Goal: Information Seeking & Learning: Find specific fact

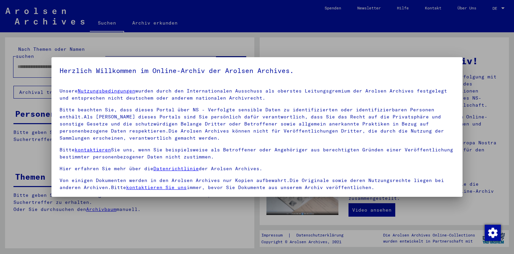
scroll to position [55, 0]
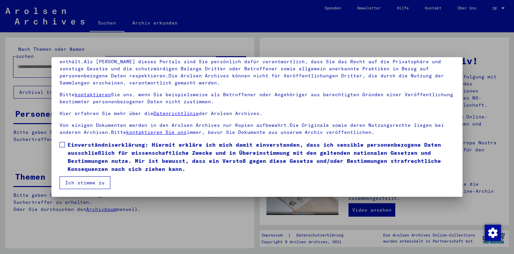
click at [63, 144] on span at bounding box center [62, 144] width 5 height 5
click at [78, 186] on button "Ich stimme zu" at bounding box center [85, 182] width 51 height 13
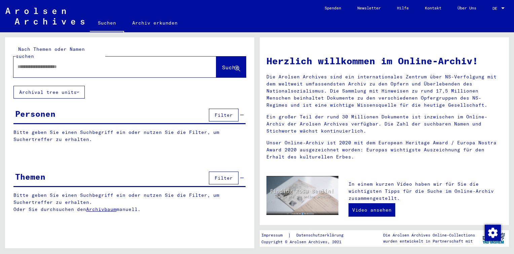
click at [36, 63] on input "text" at bounding box center [106, 66] width 179 height 7
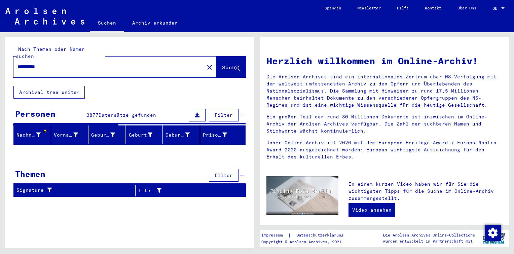
click at [105, 90] on div "**********" at bounding box center [129, 119] width 249 height 165
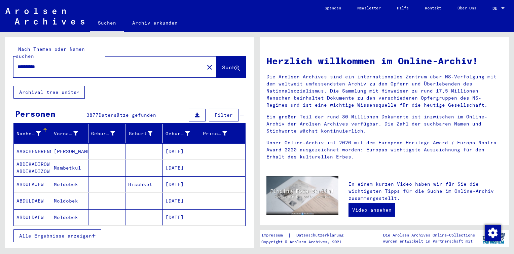
click at [64, 233] on span "Alle Ergebnisse anzeigen" at bounding box center [55, 236] width 73 height 6
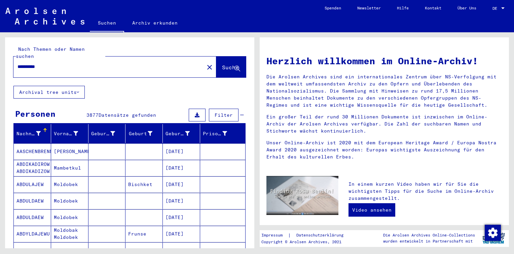
click at [77, 65] on div "**********" at bounding box center [104, 66] width 183 height 15
click at [72, 63] on input "**********" at bounding box center [106, 66] width 179 height 7
type input "**********"
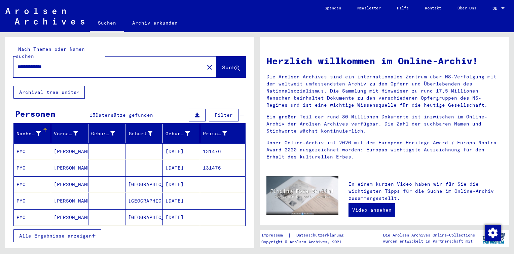
scroll to position [23, 0]
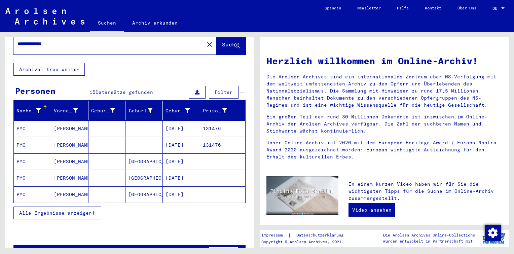
click at [85, 208] on button "Alle Ergebnisse anzeigen" at bounding box center [57, 212] width 88 height 13
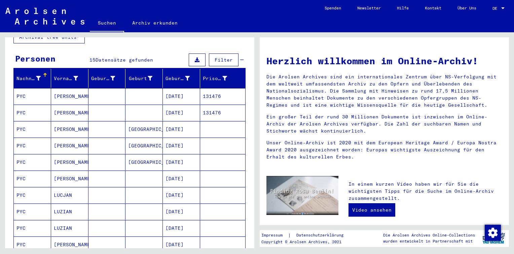
scroll to position [56, 0]
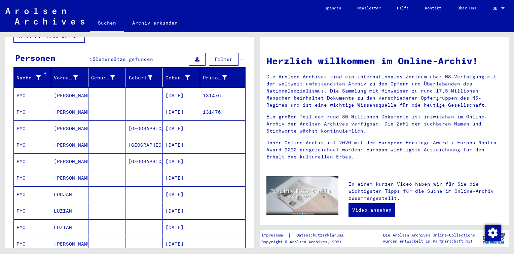
click at [191, 89] on mat-cell "[DATE]" at bounding box center [181, 95] width 37 height 16
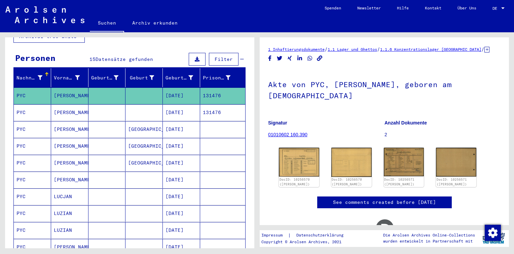
click at [192, 104] on mat-cell "[DATE]" at bounding box center [181, 112] width 37 height 16
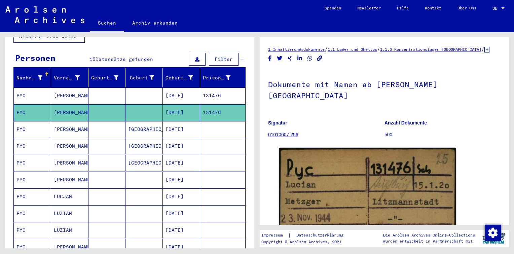
click at [191, 125] on mat-cell "[DATE]" at bounding box center [181, 129] width 37 height 16
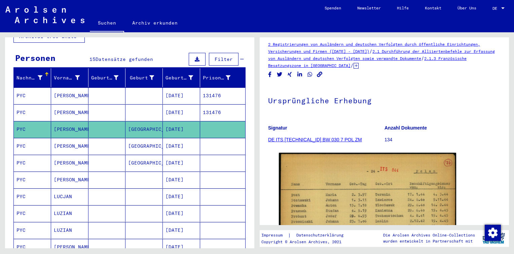
scroll to position [5, 0]
click at [358, 66] on icon at bounding box center [355, 66] width 5 height 6
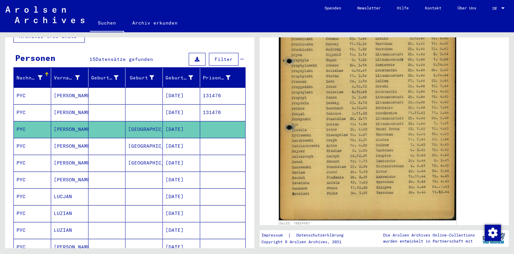
scroll to position [247, 0]
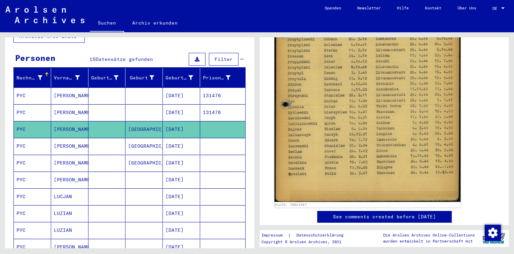
click at [365, 111] on img at bounding box center [367, 70] width 186 height 263
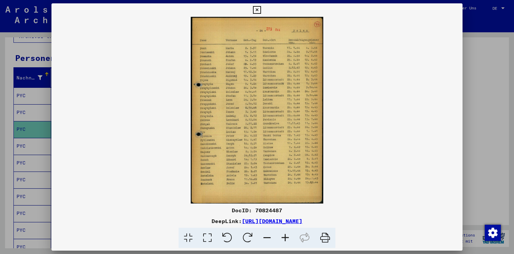
drag, startPoint x: 284, startPoint y: 210, endPoint x: 255, endPoint y: 212, distance: 29.0
click at [255, 212] on div "DocID: 70824487" at bounding box center [256, 210] width 411 height 8
copy div "70824487"
click at [256, 12] on icon at bounding box center [257, 10] width 8 height 8
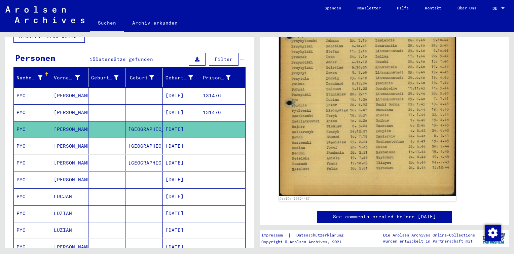
click at [191, 139] on mat-cell "[DATE]" at bounding box center [181, 146] width 37 height 16
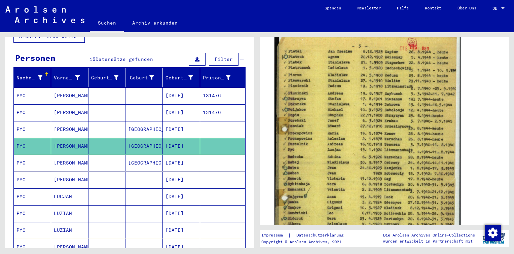
scroll to position [117, 0]
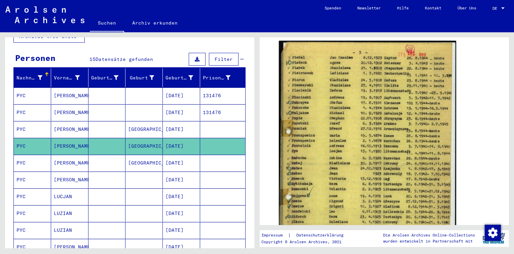
click at [154, 155] on mat-cell "[GEOGRAPHIC_DATA]" at bounding box center [143, 163] width 37 height 16
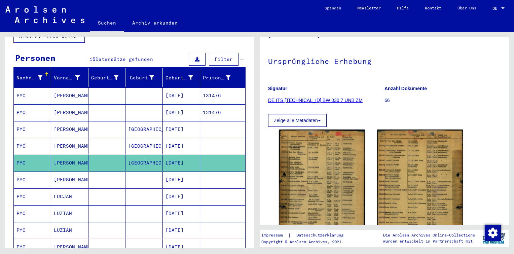
click at [168, 141] on mat-cell "[DATE]" at bounding box center [181, 146] width 37 height 16
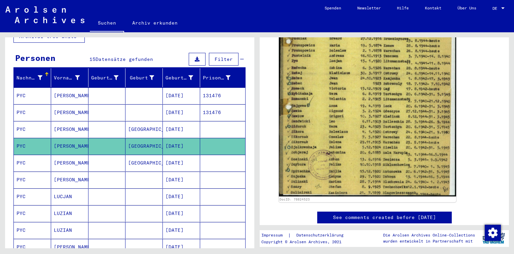
scroll to position [207, 0]
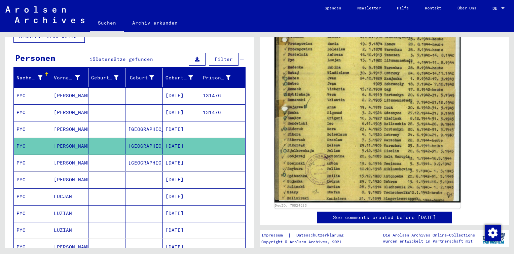
click at [353, 147] on img at bounding box center [367, 74] width 186 height 258
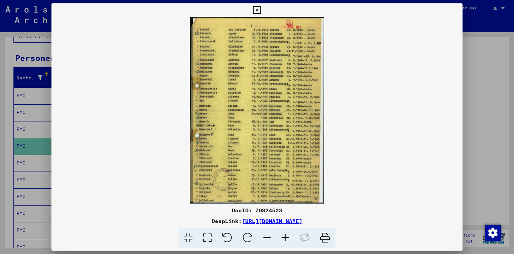
click at [257, 13] on icon at bounding box center [257, 10] width 8 height 8
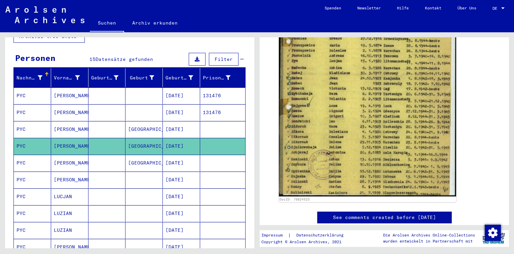
click at [128, 155] on mat-cell "[GEOGRAPHIC_DATA]" at bounding box center [143, 163] width 37 height 16
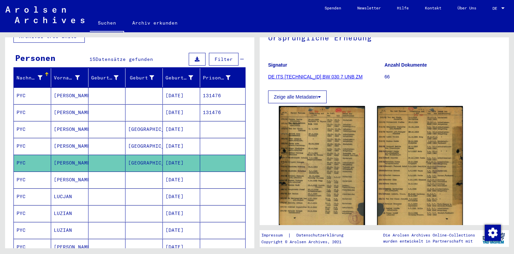
scroll to position [68, 0]
click at [202, 171] on mat-cell at bounding box center [222, 179] width 45 height 16
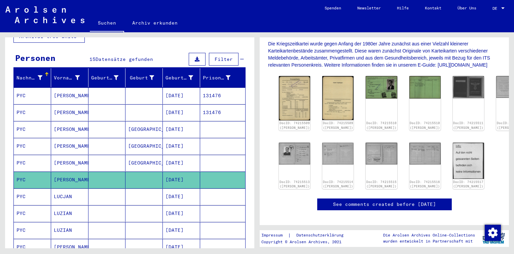
scroll to position [135, 0]
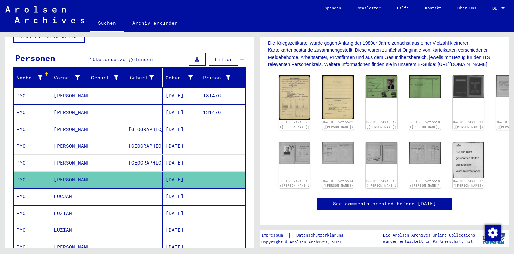
click at [188, 188] on mat-cell "[DATE]" at bounding box center [181, 196] width 37 height 16
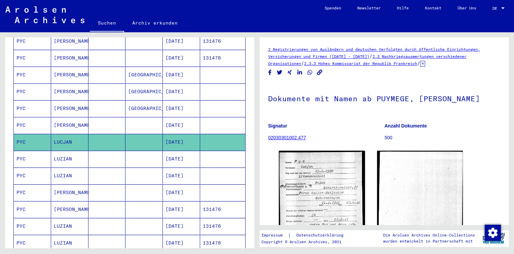
click at [164, 151] on mat-cell "[DATE]" at bounding box center [181, 159] width 37 height 16
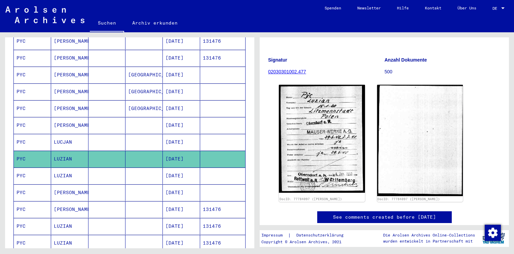
scroll to position [80, 0]
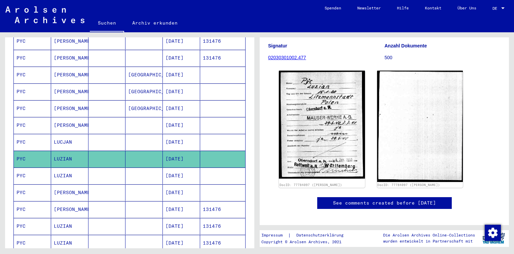
click at [193, 167] on mat-cell "[DATE]" at bounding box center [181, 175] width 37 height 16
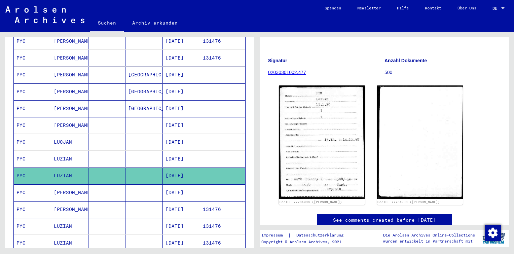
scroll to position [66, 0]
click at [222, 184] on mat-cell at bounding box center [222, 192] width 45 height 16
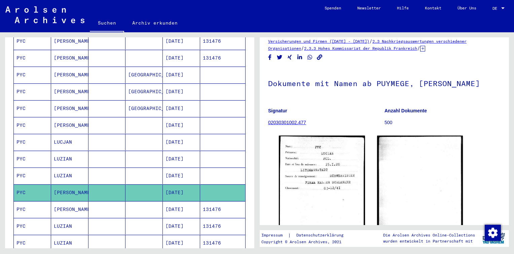
scroll to position [15, 0]
click at [219, 202] on mat-cell "131476" at bounding box center [222, 209] width 45 height 16
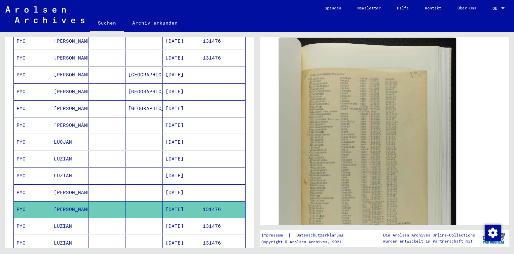
click at [190, 218] on mat-cell "[DATE]" at bounding box center [181, 226] width 37 height 16
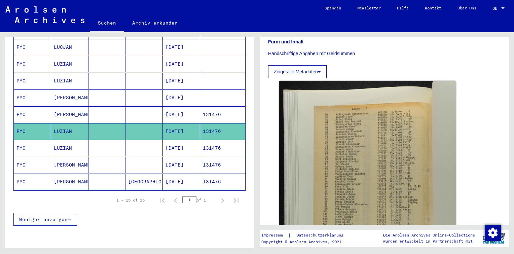
click at [203, 140] on mat-cell "131476" at bounding box center [222, 148] width 45 height 16
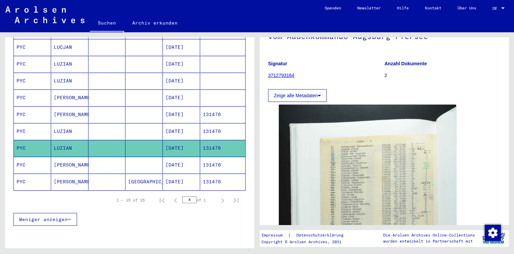
click at [190, 157] on mat-cell "[DATE]" at bounding box center [181, 165] width 37 height 16
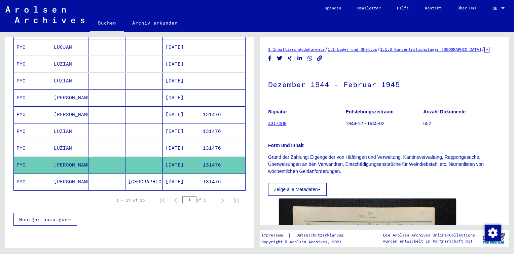
click at [487, 51] on icon at bounding box center [486, 50] width 5 height 6
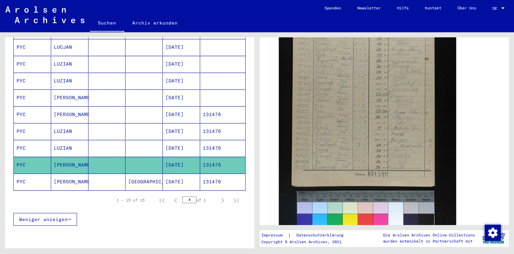
click at [203, 174] on mat-cell "131476" at bounding box center [222, 182] width 45 height 16
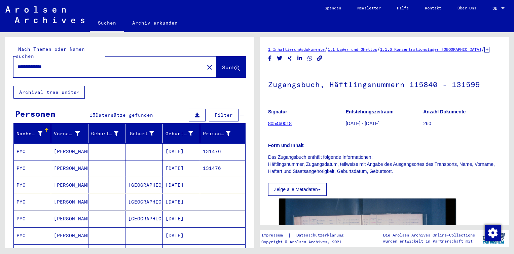
click at [59, 63] on input "**********" at bounding box center [108, 66] width 183 height 7
type input "**********"
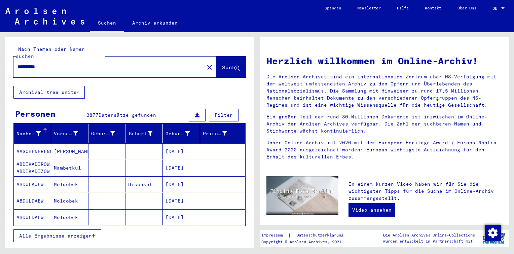
click at [77, 229] on button "Alle Ergebnisse anzeigen" at bounding box center [57, 235] width 88 height 13
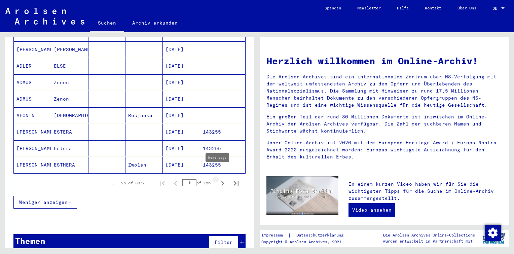
click at [218, 179] on icon "Next page" at bounding box center [222, 183] width 9 height 9
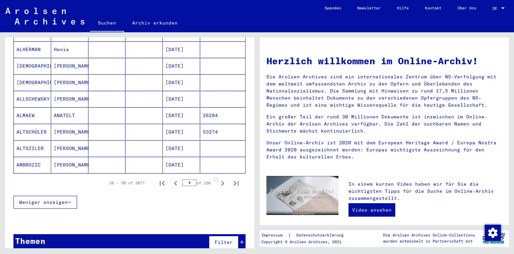
click at [218, 179] on icon "Next page" at bounding box center [222, 183] width 9 height 9
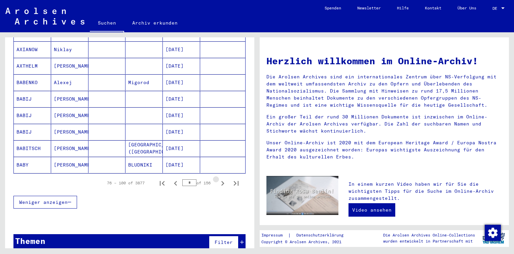
click at [218, 179] on icon "Next page" at bounding box center [222, 183] width 9 height 9
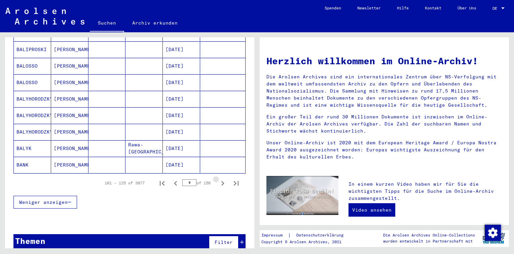
click at [218, 179] on icon "Next page" at bounding box center [222, 183] width 9 height 9
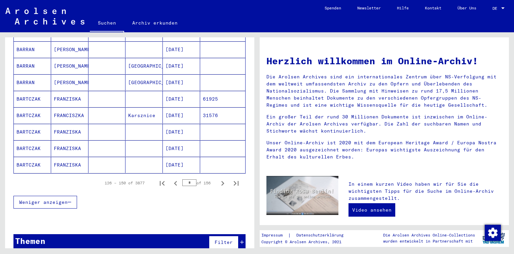
click at [218, 179] on icon "Next page" at bounding box center [222, 183] width 9 height 9
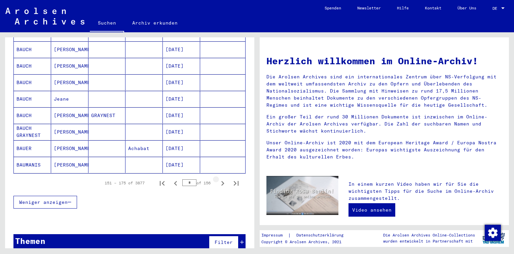
click at [218, 179] on icon "Next page" at bounding box center [222, 183] width 9 height 9
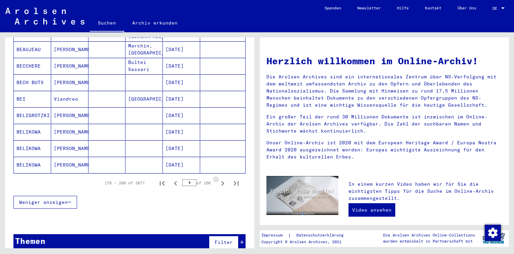
click at [218, 179] on icon "Next page" at bounding box center [222, 183] width 9 height 9
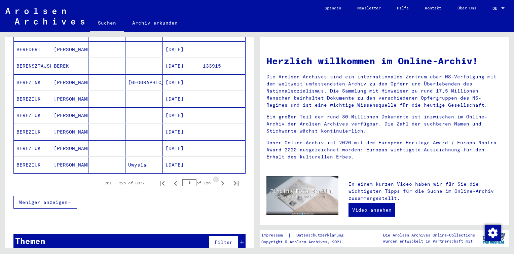
click at [218, 179] on icon "Next page" at bounding box center [222, 183] width 9 height 9
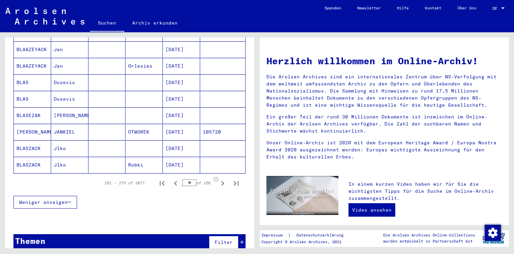
click at [218, 179] on icon "Next page" at bounding box center [222, 183] width 9 height 9
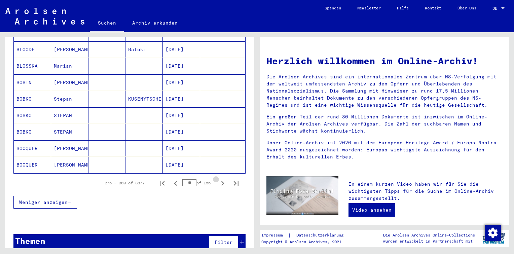
click at [218, 179] on icon "Next page" at bounding box center [222, 183] width 9 height 9
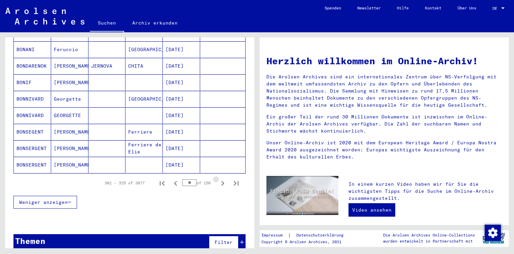
click at [218, 179] on icon "Next page" at bounding box center [222, 183] width 9 height 9
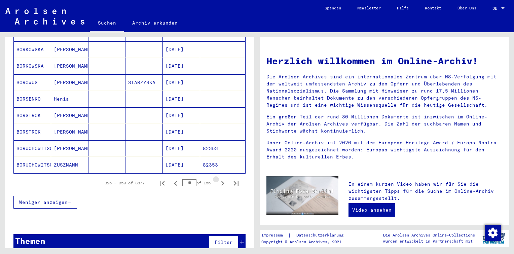
click at [218, 179] on icon "Next page" at bounding box center [222, 183] width 9 height 9
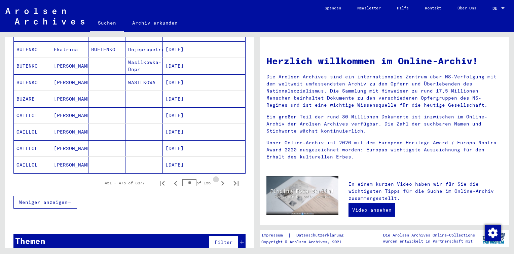
click at [218, 179] on icon "Next page" at bounding box center [222, 183] width 9 height 9
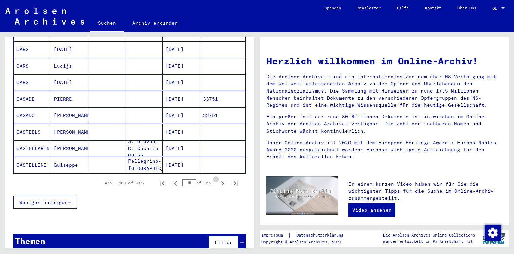
click at [218, 179] on icon "Next page" at bounding box center [222, 183] width 9 height 9
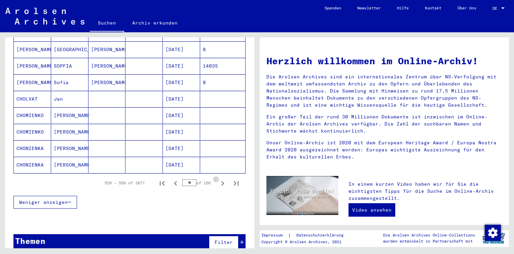
click at [218, 179] on icon "Next page" at bounding box center [222, 183] width 9 height 9
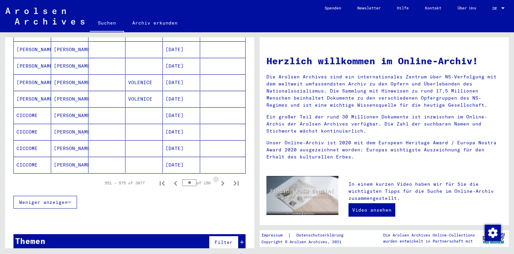
click at [218, 179] on icon "Next page" at bounding box center [222, 183] width 9 height 9
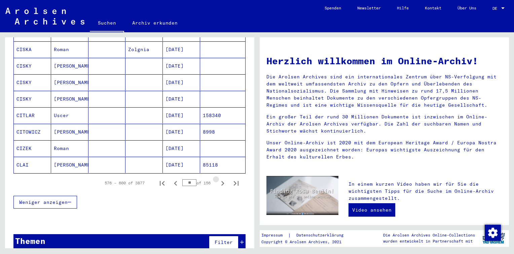
click at [218, 179] on icon "Next page" at bounding box center [222, 183] width 9 height 9
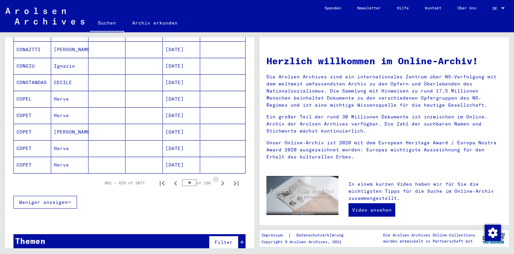
click at [218, 179] on icon "Next page" at bounding box center [222, 183] width 9 height 9
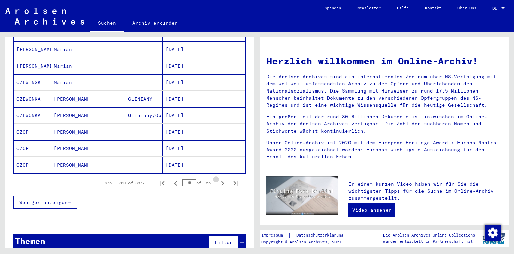
click at [218, 179] on icon "Next page" at bounding box center [222, 183] width 9 height 9
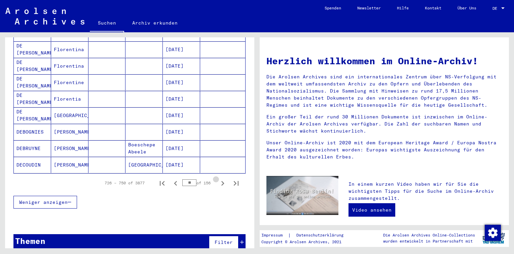
click at [218, 179] on icon "Next page" at bounding box center [222, 183] width 9 height 9
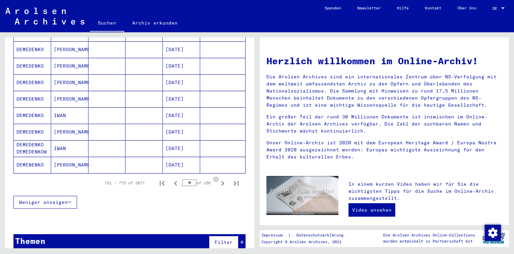
click at [218, 179] on icon "Next page" at bounding box center [222, 183] width 9 height 9
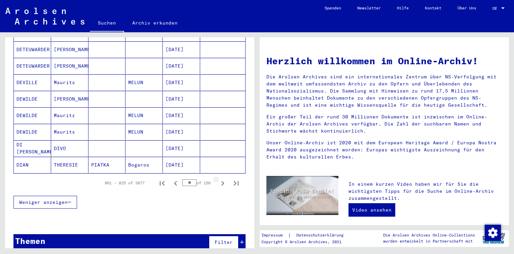
click at [218, 179] on icon "Next page" at bounding box center [222, 183] width 9 height 9
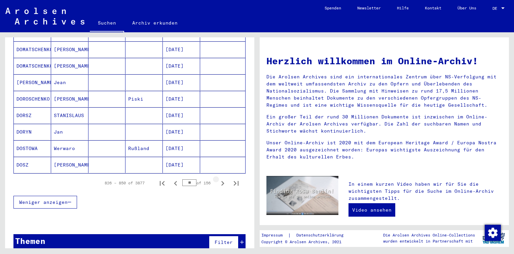
click at [218, 179] on icon "Next page" at bounding box center [222, 183] width 9 height 9
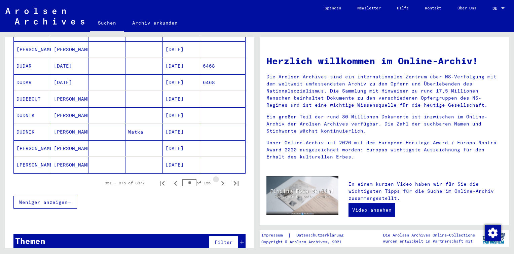
click at [218, 179] on icon "Next page" at bounding box center [222, 183] width 9 height 9
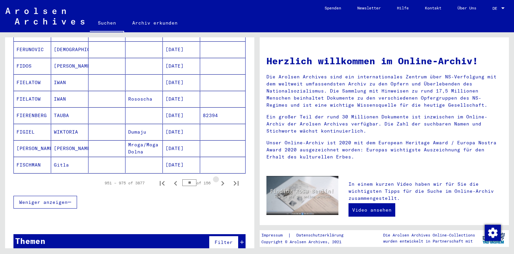
click at [218, 179] on icon "Next page" at bounding box center [222, 183] width 9 height 9
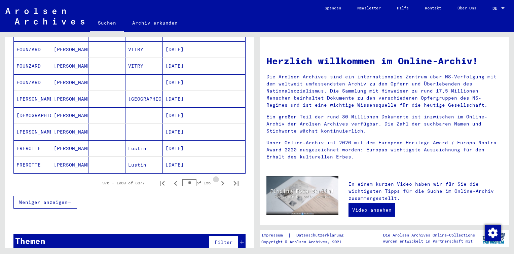
click at [218, 179] on icon "Next page" at bounding box center [222, 183] width 9 height 9
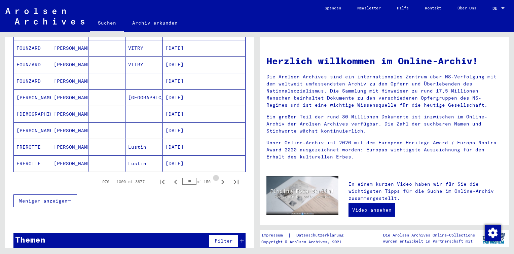
click at [218, 177] on icon "Next page" at bounding box center [222, 181] width 9 height 9
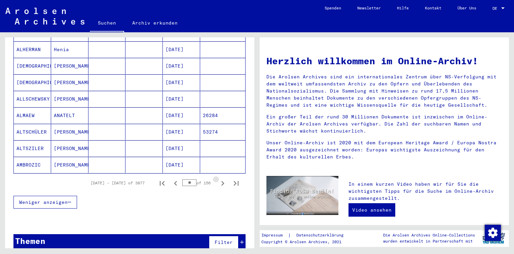
click at [218, 179] on icon "Next page" at bounding box center [222, 183] width 9 height 9
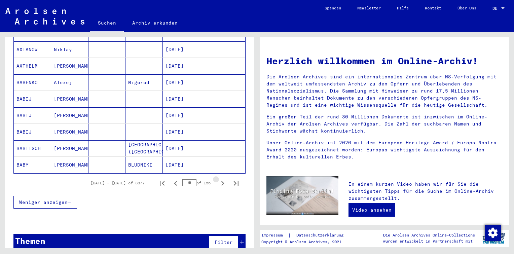
click at [218, 179] on icon "Next page" at bounding box center [222, 183] width 9 height 9
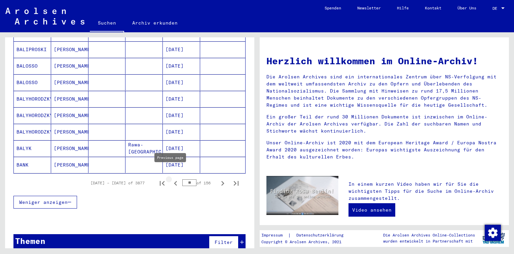
click at [171, 179] on icon "Previous page" at bounding box center [175, 183] width 9 height 9
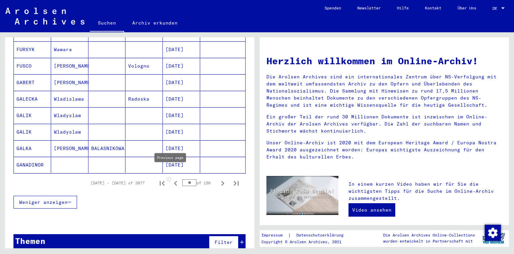
click at [174, 181] on icon "Previous page" at bounding box center [175, 183] width 3 height 5
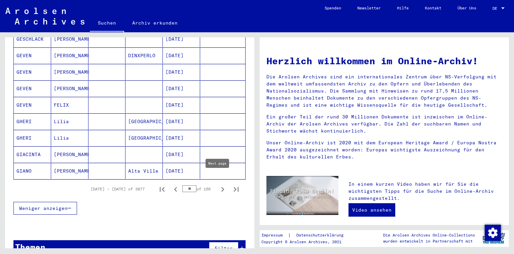
click at [221, 187] on icon "Next page" at bounding box center [222, 189] width 3 height 5
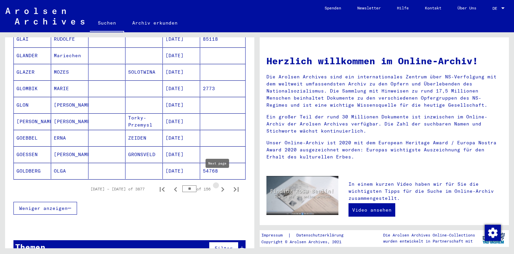
click at [221, 187] on icon "Next page" at bounding box center [222, 189] width 3 height 5
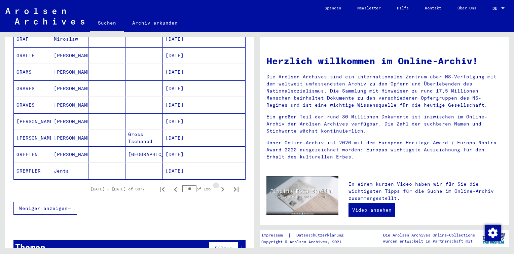
click at [221, 187] on icon "Next page" at bounding box center [222, 189] width 3 height 5
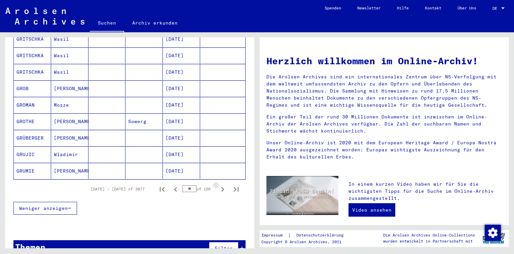
click at [221, 187] on icon "Next page" at bounding box center [222, 189] width 3 height 5
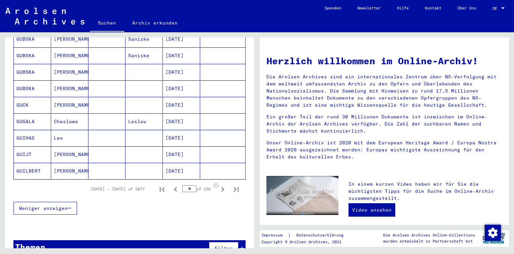
click at [221, 187] on icon "Next page" at bounding box center [222, 189] width 3 height 5
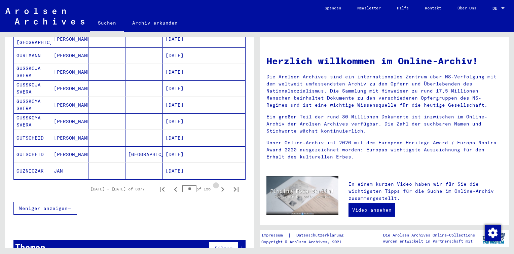
click at [221, 187] on icon "Next page" at bounding box center [222, 189] width 3 height 5
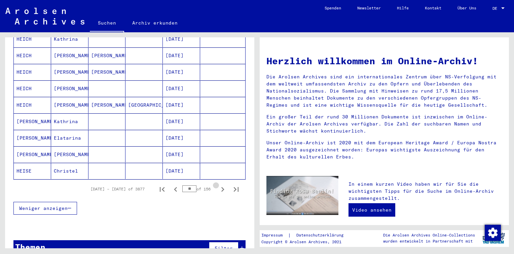
click at [221, 187] on icon "Next page" at bounding box center [222, 189] width 3 height 5
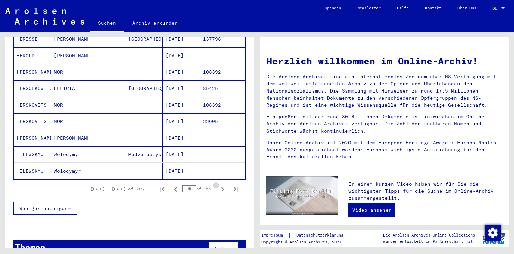
click at [221, 187] on icon "Next page" at bounding box center [222, 189] width 3 height 5
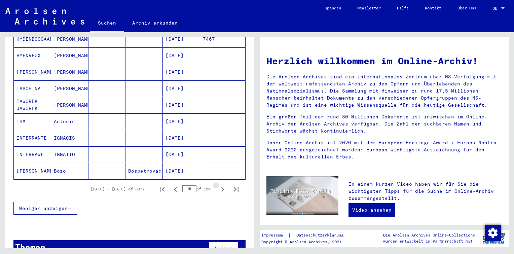
click at [221, 187] on icon "Next page" at bounding box center [222, 189] width 3 height 5
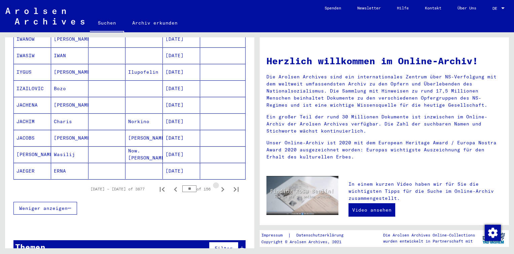
click at [221, 187] on icon "Next page" at bounding box center [222, 189] width 3 height 5
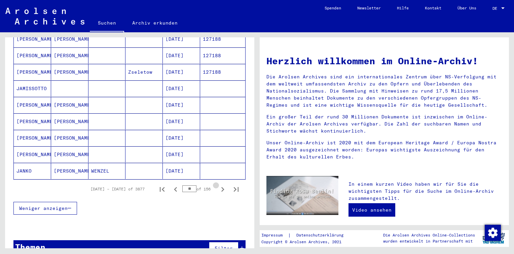
click at [221, 187] on icon "Next page" at bounding box center [222, 189] width 3 height 5
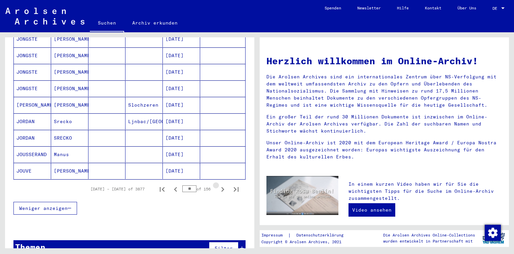
click at [221, 187] on icon "Next page" at bounding box center [222, 189] width 3 height 5
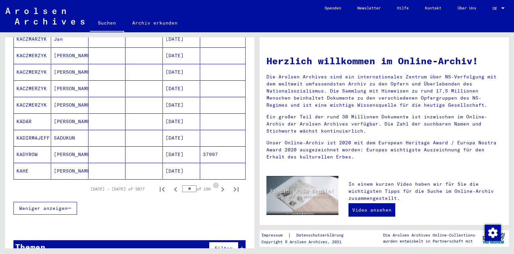
click at [221, 187] on icon "Next page" at bounding box center [222, 189] width 3 height 5
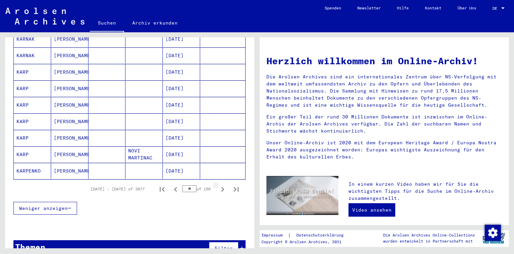
click at [221, 187] on icon "Next page" at bounding box center [222, 189] width 3 height 5
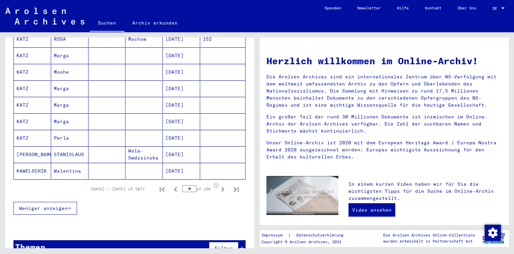
click at [221, 187] on icon "Next page" at bounding box center [222, 189] width 3 height 5
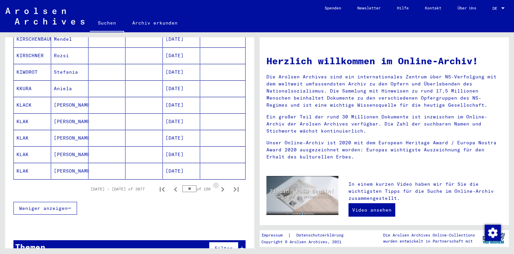
click at [221, 187] on icon "Next page" at bounding box center [222, 189] width 3 height 5
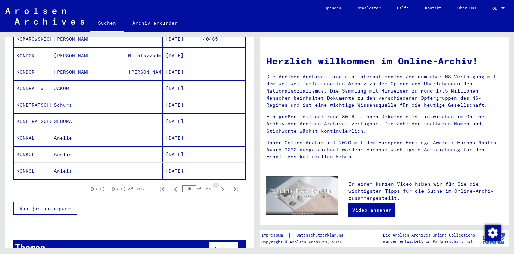
click at [221, 187] on icon "Next page" at bounding box center [222, 189] width 3 height 5
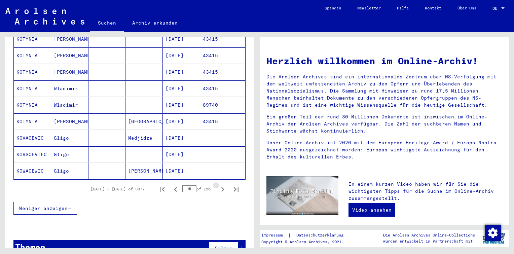
click at [221, 187] on icon "Next page" at bounding box center [222, 189] width 3 height 5
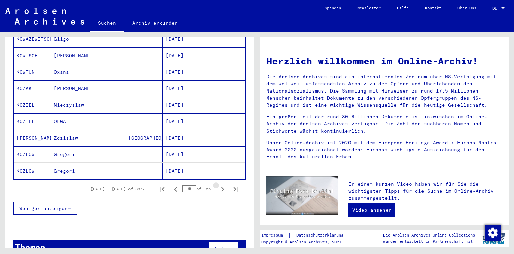
click at [221, 187] on icon "Next page" at bounding box center [222, 189] width 3 height 5
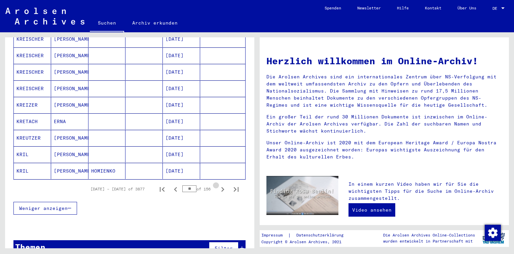
click at [221, 187] on icon "Next page" at bounding box center [222, 189] width 3 height 5
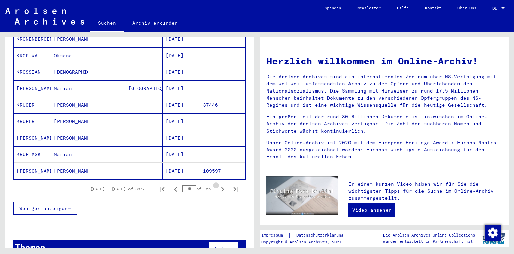
click at [221, 187] on icon "Next page" at bounding box center [222, 189] width 3 height 5
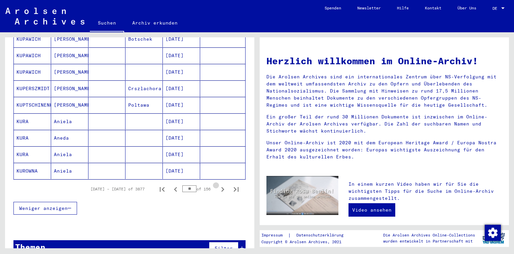
click at [221, 187] on icon "Next page" at bounding box center [222, 189] width 3 height 5
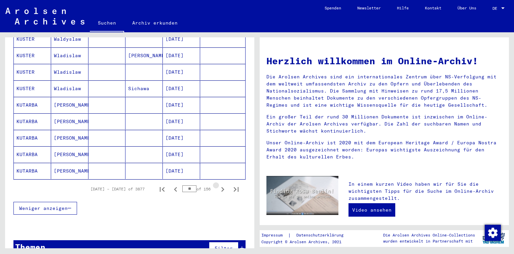
click at [221, 187] on icon "Next page" at bounding box center [222, 189] width 3 height 5
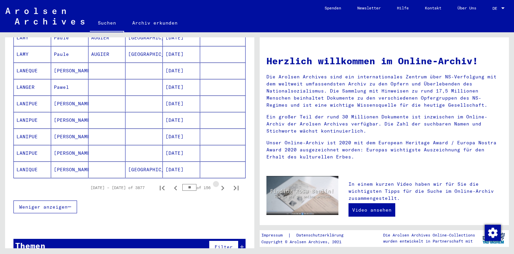
click at [221, 186] on icon "Next page" at bounding box center [222, 188] width 3 height 5
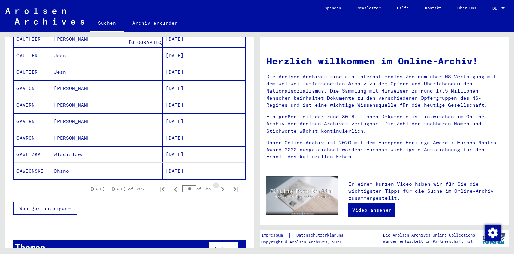
click at [221, 187] on icon "Next page" at bounding box center [222, 189] width 3 height 5
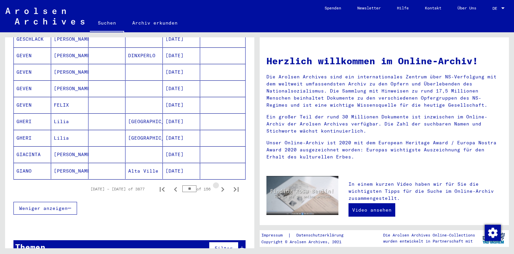
click at [221, 187] on icon "Next page" at bounding box center [222, 189] width 3 height 5
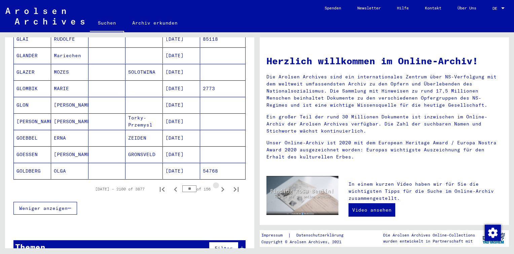
click at [221, 187] on icon "Next page" at bounding box center [222, 189] width 3 height 5
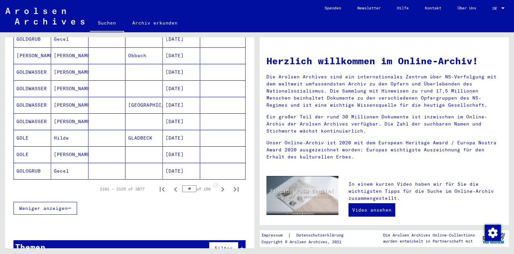
click at [221, 187] on icon "Next page" at bounding box center [222, 189] width 3 height 5
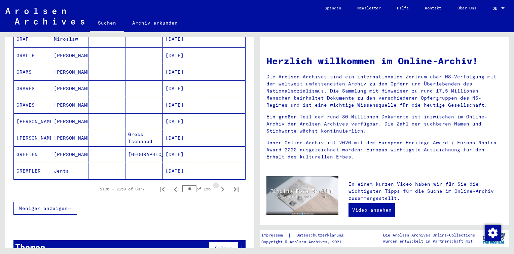
click at [221, 187] on icon "Next page" at bounding box center [222, 189] width 3 height 5
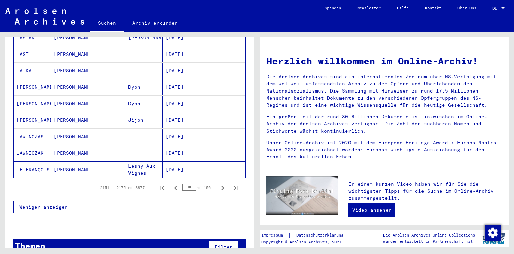
scroll to position [376, 0]
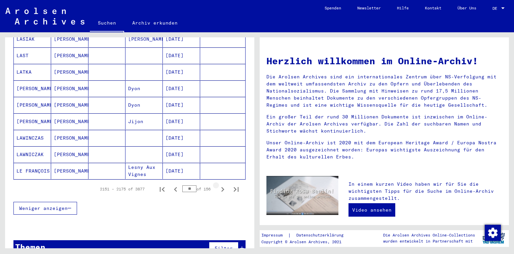
click at [221, 187] on icon "Next page" at bounding box center [222, 189] width 3 height 5
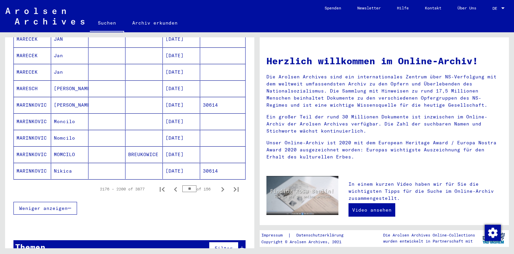
click at [221, 187] on icon "Next page" at bounding box center [222, 189] width 3 height 5
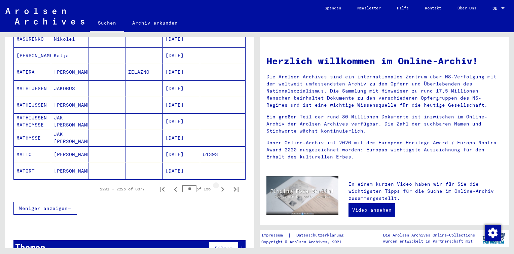
click at [221, 187] on icon "Next page" at bounding box center [222, 189] width 3 height 5
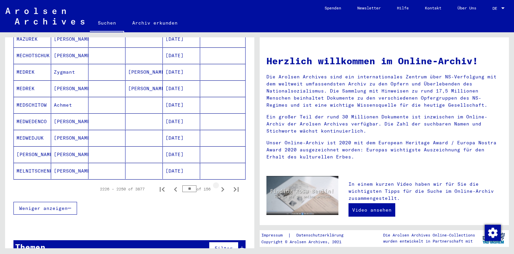
click at [221, 187] on icon "Next page" at bounding box center [222, 189] width 3 height 5
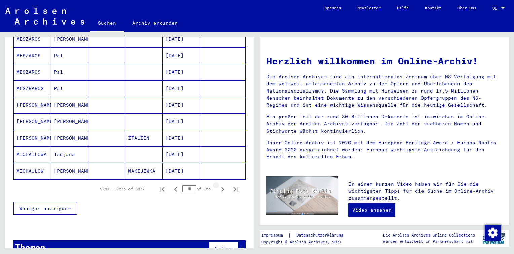
click at [221, 187] on icon "Next page" at bounding box center [222, 189] width 3 height 5
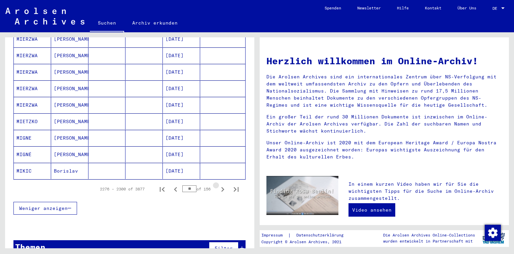
click at [221, 187] on icon "Next page" at bounding box center [222, 189] width 3 height 5
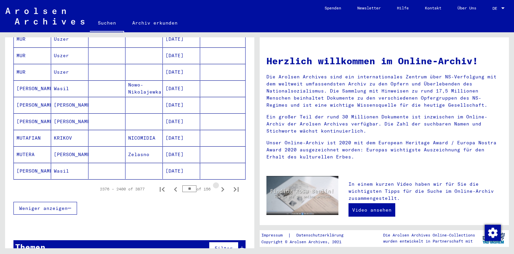
click at [221, 187] on icon "Next page" at bounding box center [222, 189] width 3 height 5
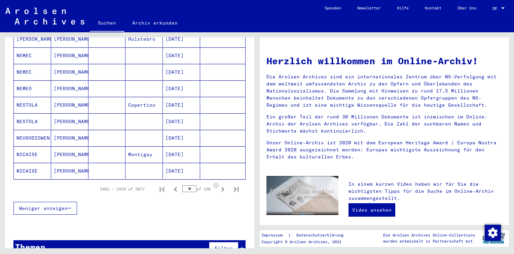
click at [221, 187] on icon "Next page" at bounding box center [222, 189] width 3 height 5
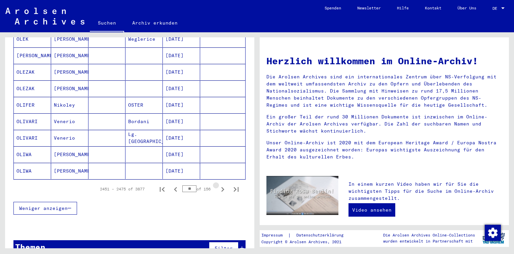
click at [221, 187] on icon "Next page" at bounding box center [222, 189] width 3 height 5
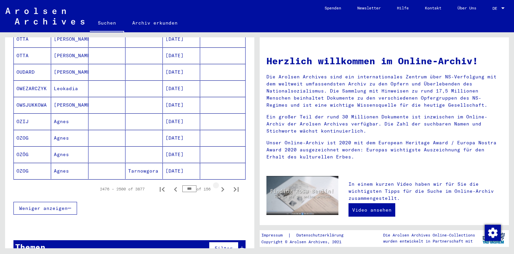
click at [221, 187] on icon "Next page" at bounding box center [222, 189] width 3 height 5
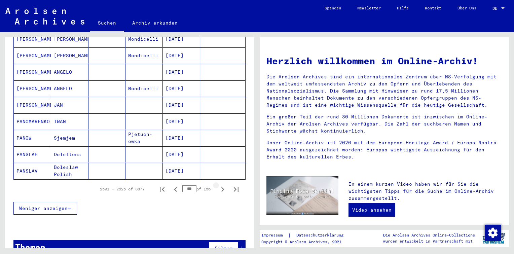
click at [221, 187] on icon "Next page" at bounding box center [222, 189] width 3 height 5
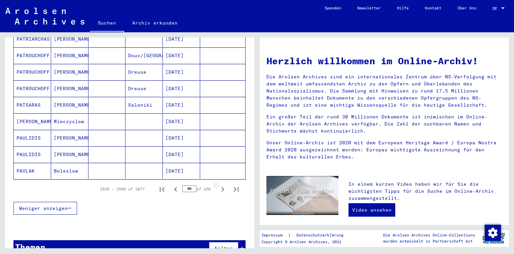
click at [221, 187] on icon "Next page" at bounding box center [222, 189] width 3 height 5
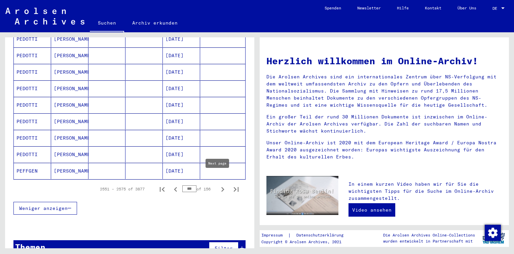
click at [219, 185] on icon "Next page" at bounding box center [222, 189] width 9 height 9
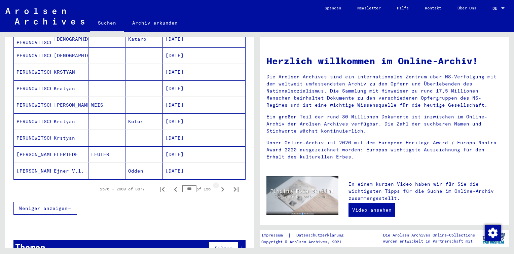
click at [219, 185] on icon "Next page" at bounding box center [222, 189] width 9 height 9
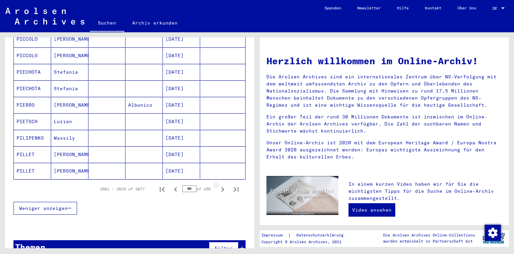
click at [219, 185] on icon "Next page" at bounding box center [222, 189] width 9 height 9
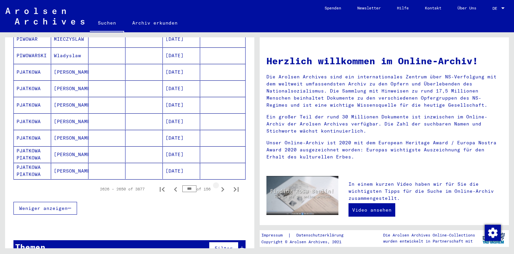
click at [219, 185] on icon "Next page" at bounding box center [222, 189] width 9 height 9
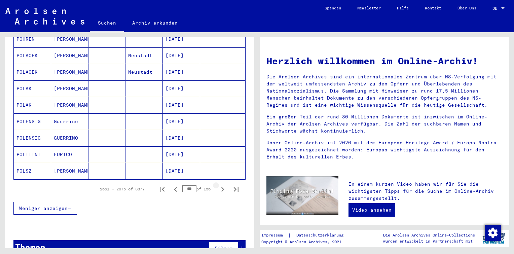
click at [219, 185] on icon "Next page" at bounding box center [222, 189] width 9 height 9
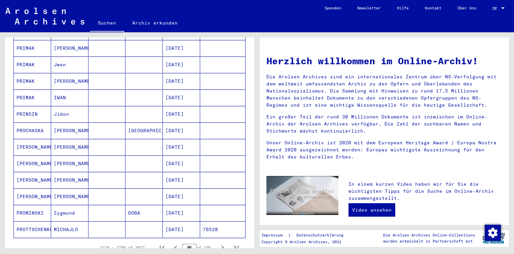
scroll to position [382, 0]
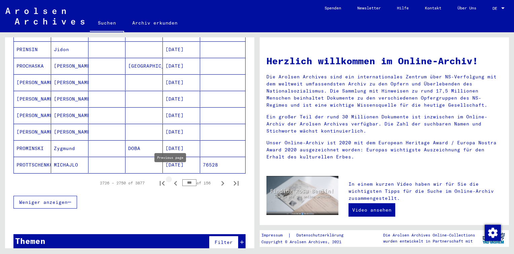
click at [171, 179] on icon "Previous page" at bounding box center [175, 183] width 9 height 9
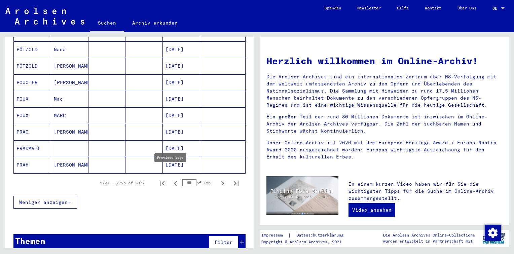
click at [171, 179] on icon "Previous page" at bounding box center [175, 183] width 9 height 9
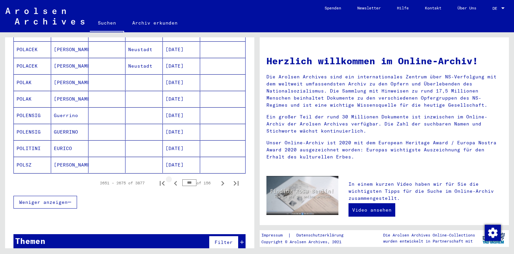
click at [171, 179] on icon "Previous page" at bounding box center [175, 183] width 9 height 9
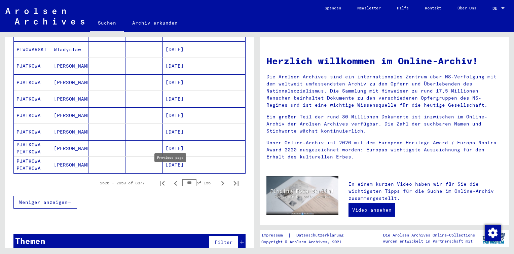
click at [174, 181] on icon "Previous page" at bounding box center [175, 183] width 3 height 5
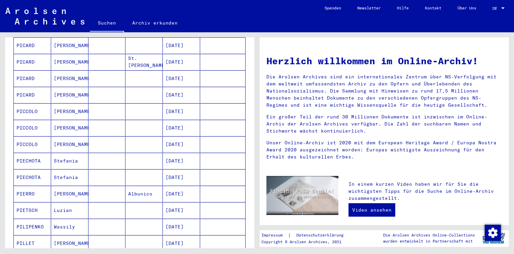
scroll to position [280, 0]
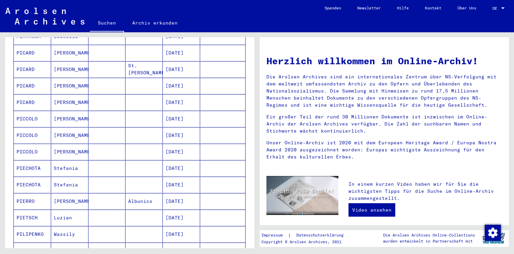
click at [140, 211] on mat-cell at bounding box center [143, 217] width 37 height 16
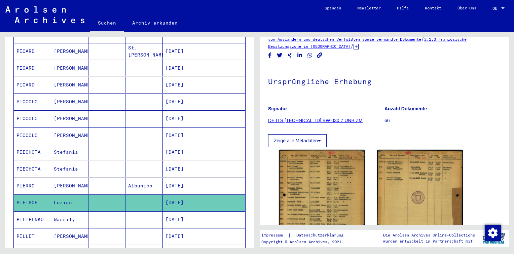
scroll to position [373, 0]
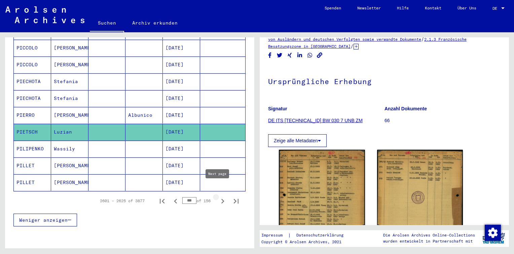
click at [221, 199] on icon "Next page" at bounding box center [222, 201] width 3 height 5
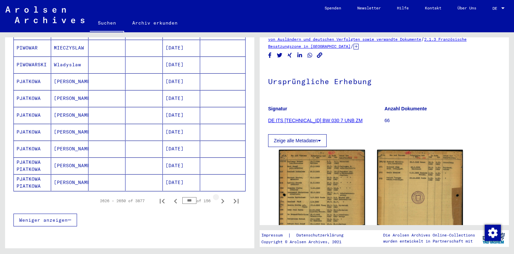
click at [221, 199] on icon "Next page" at bounding box center [222, 201] width 3 height 5
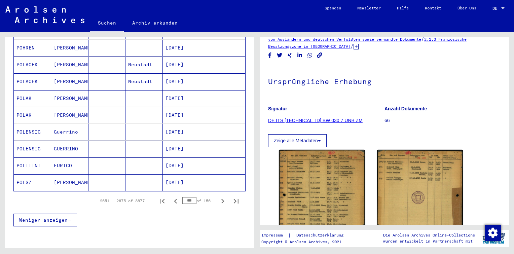
click at [221, 199] on icon "Next page" at bounding box center [222, 201] width 3 height 5
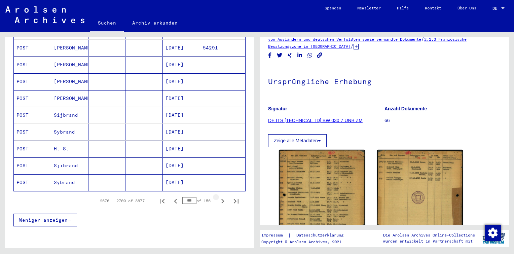
click at [221, 199] on icon "Next page" at bounding box center [222, 201] width 3 height 5
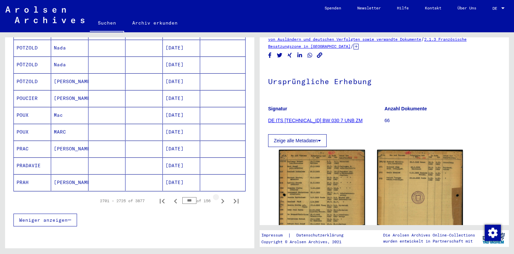
click at [221, 199] on icon "Next page" at bounding box center [222, 201] width 3 height 5
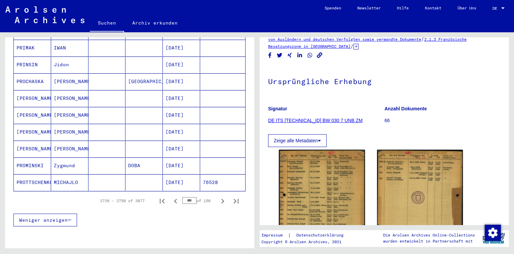
click at [221, 199] on icon "Next page" at bounding box center [222, 201] width 3 height 5
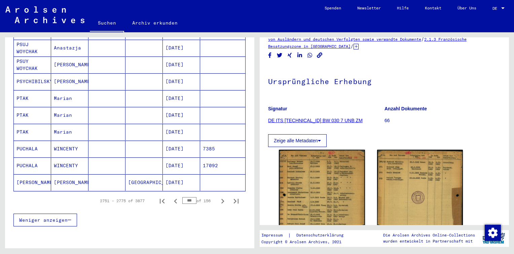
click at [221, 199] on icon "Next page" at bounding box center [222, 201] width 3 height 5
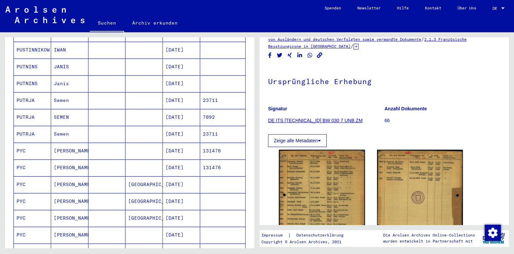
scroll to position [389, 0]
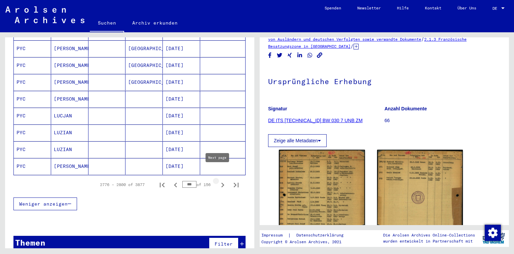
click at [218, 180] on icon "Next page" at bounding box center [222, 184] width 9 height 9
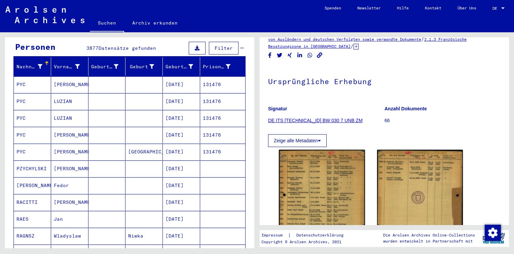
scroll to position [67, 0]
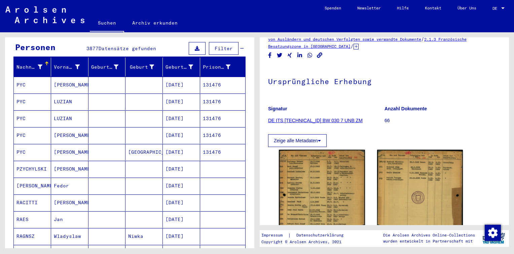
click at [141, 144] on mat-cell "[GEOGRAPHIC_DATA]" at bounding box center [143, 152] width 37 height 16
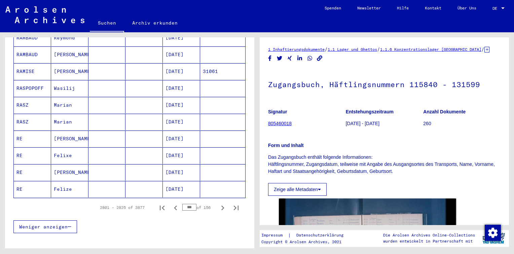
scroll to position [389, 0]
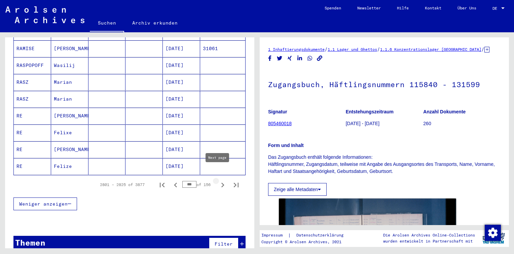
click at [218, 180] on icon "Next page" at bounding box center [222, 184] width 9 height 9
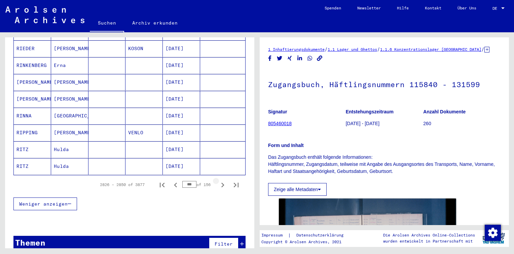
click at [218, 180] on icon "Next page" at bounding box center [222, 184] width 9 height 9
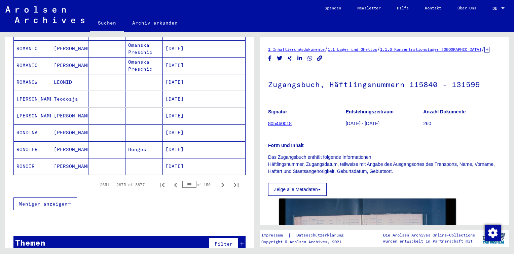
click at [218, 180] on icon "Next page" at bounding box center [222, 184] width 9 height 9
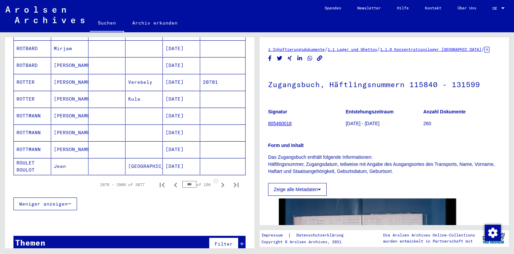
click at [218, 180] on icon "Next page" at bounding box center [222, 184] width 9 height 9
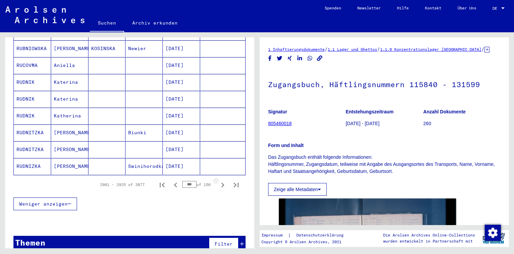
click at [218, 180] on icon "Next page" at bounding box center [222, 184] width 9 height 9
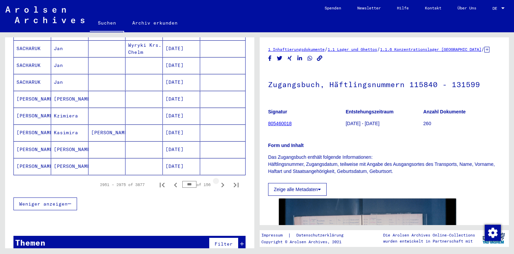
click at [218, 180] on icon "Next page" at bounding box center [222, 184] width 9 height 9
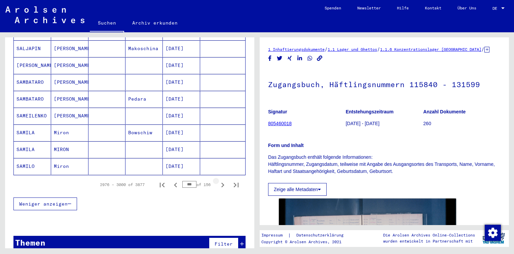
click at [218, 180] on icon "Next page" at bounding box center [222, 184] width 9 height 9
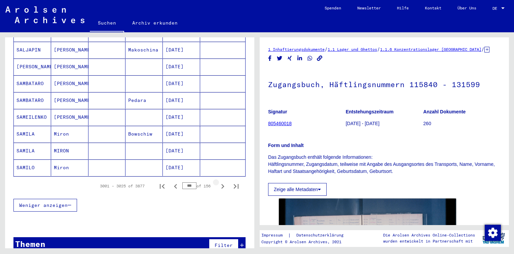
scroll to position [390, 0]
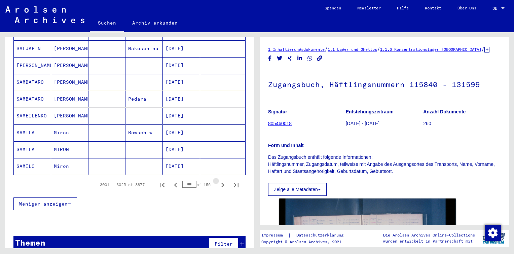
click at [218, 180] on icon "Next page" at bounding box center [222, 184] width 9 height 9
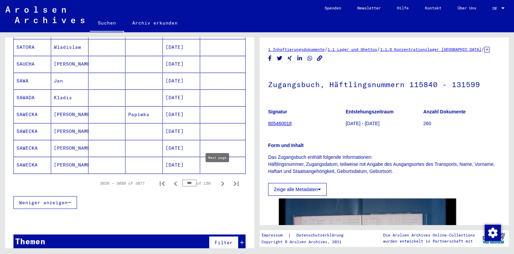
scroll to position [389, 0]
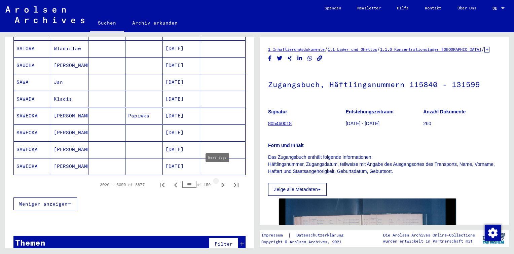
click at [218, 180] on icon "Next page" at bounding box center [222, 184] width 9 height 9
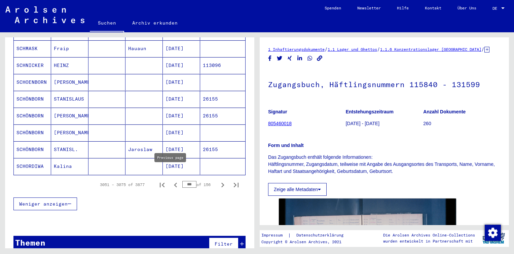
click at [174, 183] on icon "Previous page" at bounding box center [175, 185] width 3 height 5
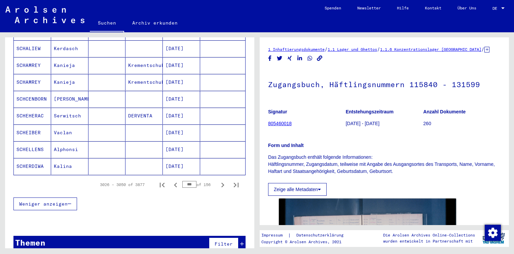
click at [174, 183] on icon "Previous page" at bounding box center [175, 185] width 3 height 5
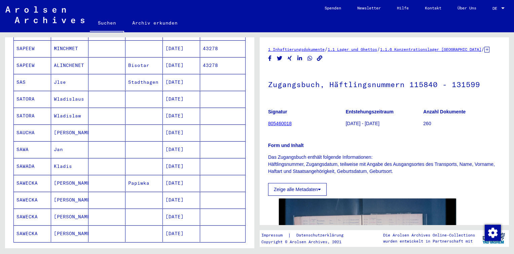
scroll to position [356, 0]
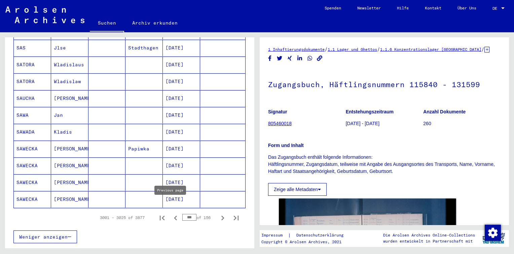
click at [172, 213] on icon "Previous page" at bounding box center [175, 217] width 9 height 9
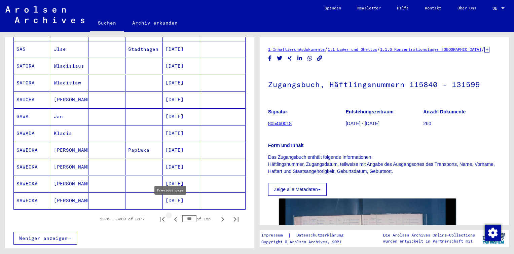
scroll to position [357, 0]
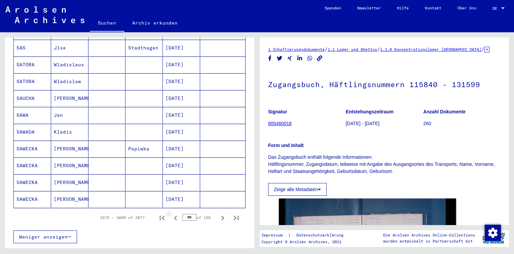
click at [171, 213] on icon "Previous page" at bounding box center [175, 217] width 9 height 9
type input "***"
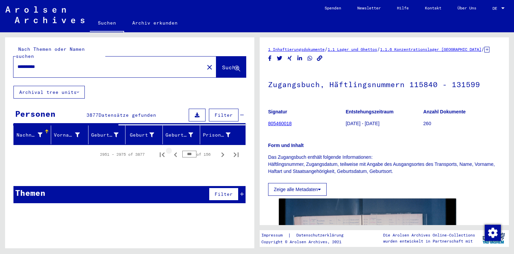
scroll to position [0, 0]
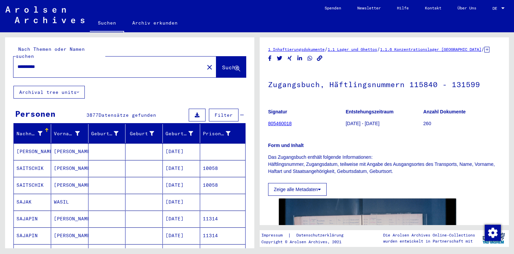
drag, startPoint x: 15, startPoint y: 58, endPoint x: 0, endPoint y: 63, distance: 15.4
click at [0, 56] on html "**********" at bounding box center [257, 127] width 514 height 254
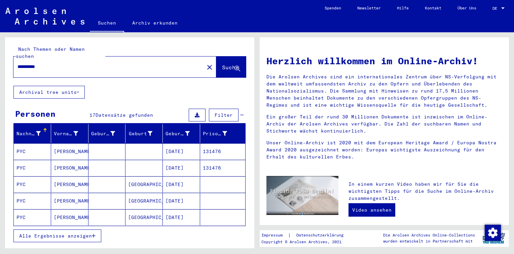
click at [83, 229] on button "Alle Ergebnisse anzeigen" at bounding box center [57, 235] width 88 height 13
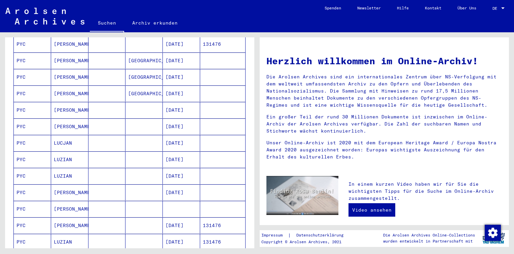
click at [110, 202] on mat-cell at bounding box center [106, 209] width 37 height 16
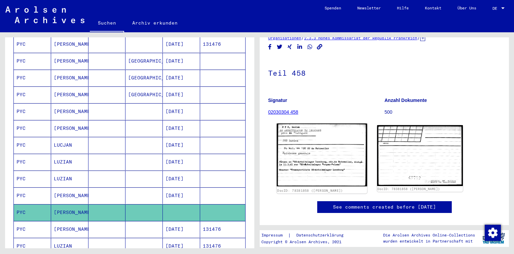
click at [333, 135] on img at bounding box center [322, 154] width 90 height 63
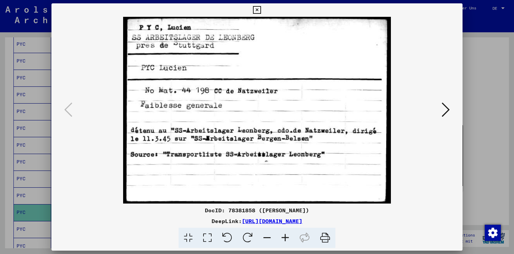
drag, startPoint x: 307, startPoint y: 211, endPoint x: 234, endPoint y: 210, distance: 72.6
click at [234, 210] on div "DocID: 78381858 ([PERSON_NAME])" at bounding box center [256, 210] width 411 height 8
copy div "78381858 ([PERSON_NAME])"
click at [442, 110] on icon at bounding box center [446, 110] width 8 height 16
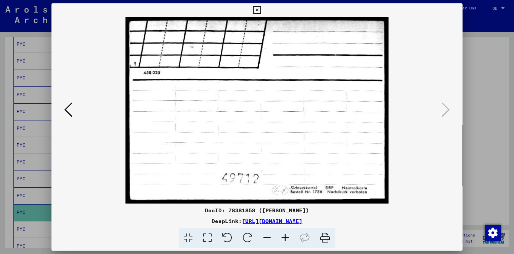
copy div "78381858 ([PERSON_NAME])"
click at [255, 12] on icon at bounding box center [257, 10] width 8 height 8
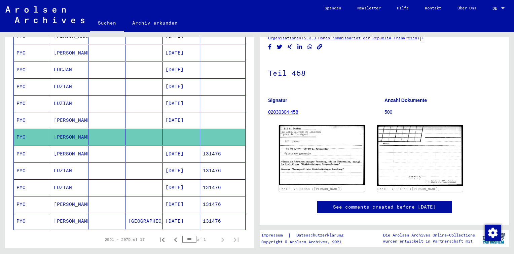
scroll to position [215, 0]
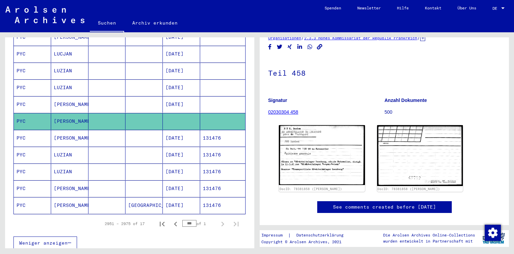
click at [151, 197] on mat-cell "[GEOGRAPHIC_DATA]" at bounding box center [143, 205] width 37 height 16
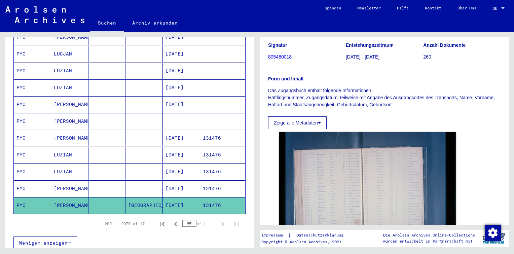
scroll to position [67, 0]
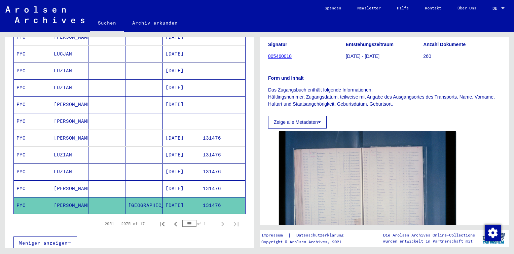
click at [205, 182] on mat-cell "131476" at bounding box center [222, 188] width 45 height 16
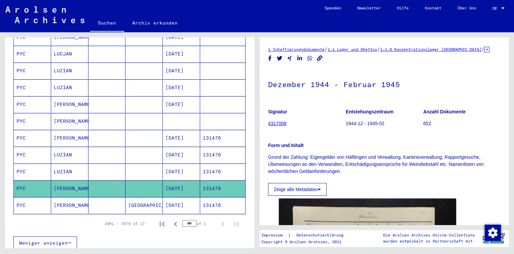
click at [204, 163] on mat-cell "131476" at bounding box center [222, 171] width 45 height 16
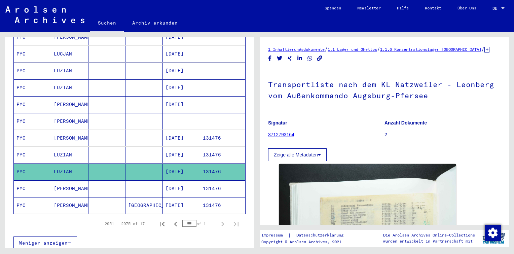
click at [201, 163] on mat-cell "131476" at bounding box center [222, 171] width 45 height 16
click at [200, 149] on mat-cell "131476" at bounding box center [222, 155] width 45 height 16
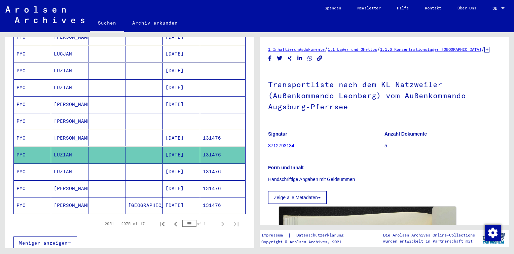
click at [195, 136] on mat-cell "[DATE]" at bounding box center [181, 138] width 37 height 16
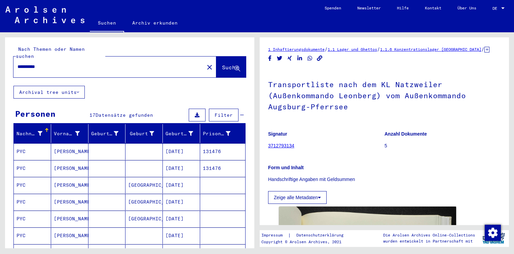
click at [56, 63] on input "**********" at bounding box center [108, 66] width 183 height 7
type input "***"
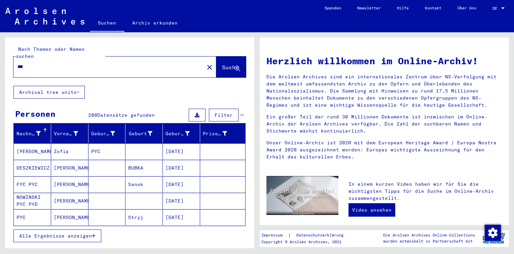
click at [68, 229] on button "Alle Ergebnisse anzeigen" at bounding box center [57, 235] width 88 height 13
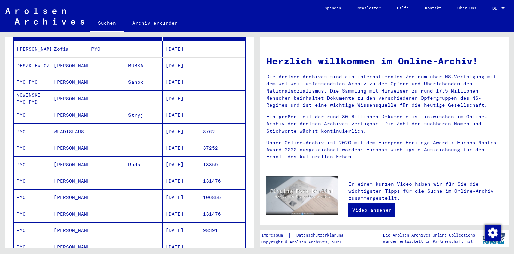
scroll to position [108, 0]
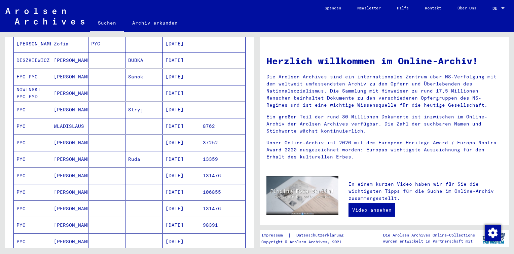
click at [93, 167] on mat-cell at bounding box center [106, 175] width 37 height 16
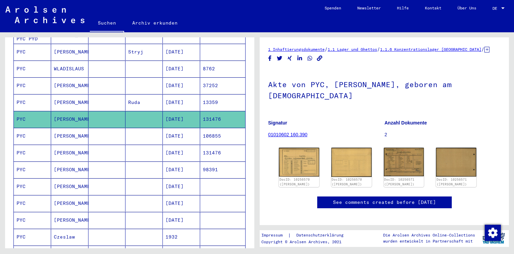
click at [105, 145] on mat-cell at bounding box center [106, 153] width 37 height 16
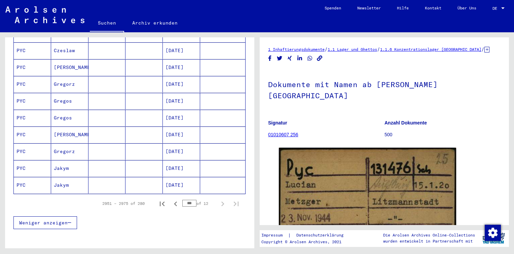
scroll to position [371, 0]
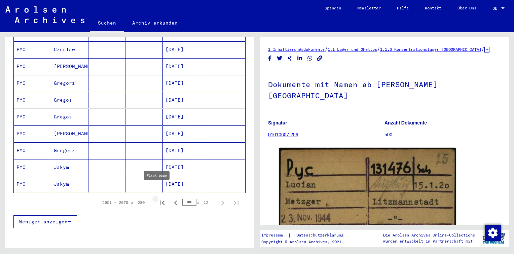
click at [160, 200] on icon "First page" at bounding box center [162, 202] width 5 height 5
click at [221, 200] on icon "Next page" at bounding box center [222, 202] width 3 height 5
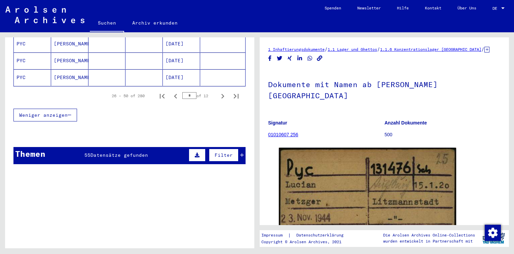
scroll to position [478, 0]
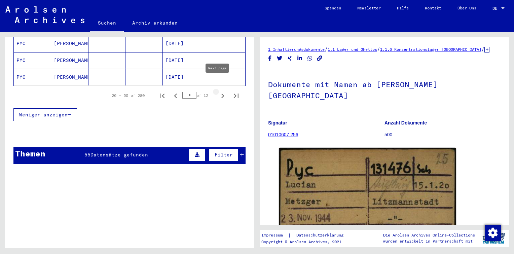
click at [218, 91] on icon "Next page" at bounding box center [222, 95] width 9 height 9
type input "*"
click at [138, 147] on div "Themen 55 Datensätze gefunden Filter" at bounding box center [129, 155] width 232 height 17
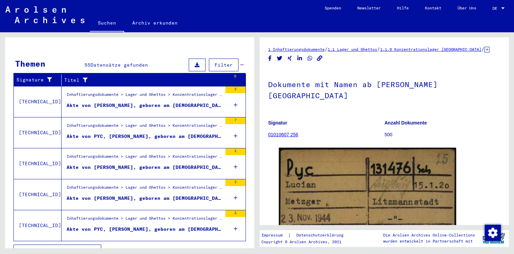
scroll to position [568, 0]
click at [80, 248] on span "Alle Ergebnisse anzeigen" at bounding box center [55, 251] width 73 height 6
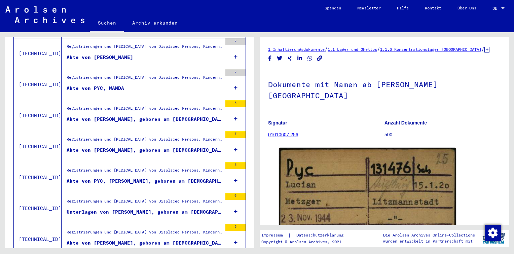
scroll to position [93, 0]
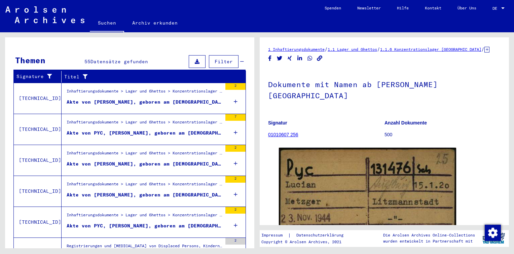
click at [191, 222] on figure "Akte von PYC, [PERSON_NAME], geboren am [DEMOGRAPHIC_DATA]" at bounding box center [144, 227] width 155 height 10
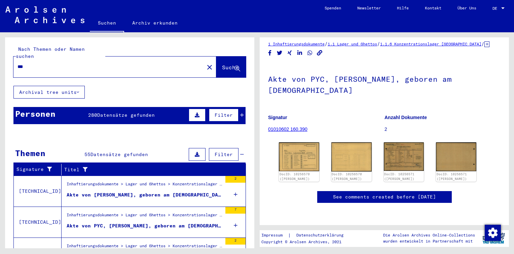
click at [128, 112] on span "Datensätze gefunden" at bounding box center [126, 115] width 58 height 6
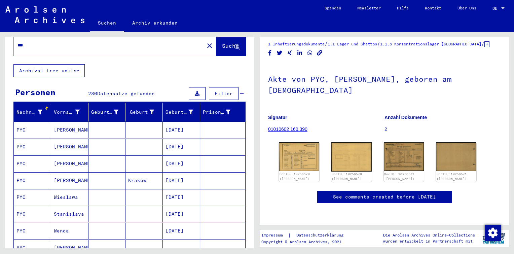
scroll to position [9, 0]
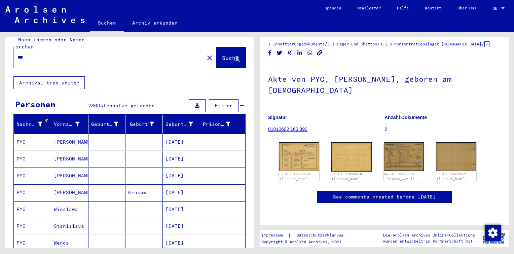
drag, startPoint x: 54, startPoint y: 51, endPoint x: 0, endPoint y: 70, distance: 57.0
click at [0, 60] on html "Suchen Archiv erkunden Spenden Newsletter Hilfe Kontakt Über Uns Suchen Archiv …" at bounding box center [257, 127] width 514 height 254
type input "**********"
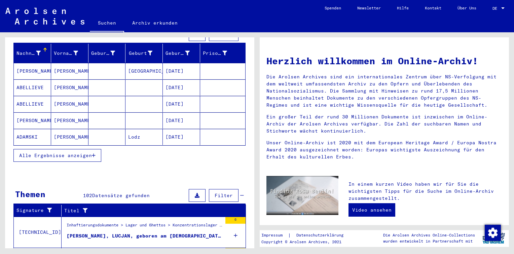
scroll to position [85, 0]
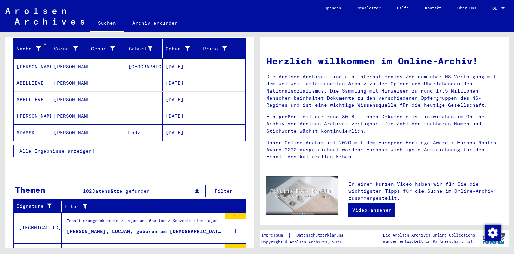
click at [76, 148] on span "Alle Ergebnisse anzeigen" at bounding box center [55, 151] width 73 height 6
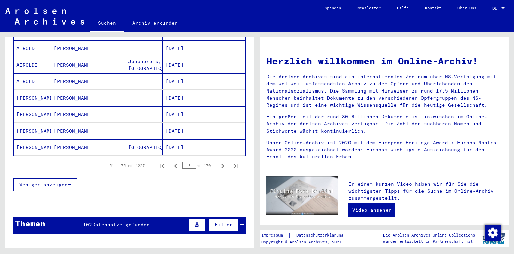
scroll to position [437, 0]
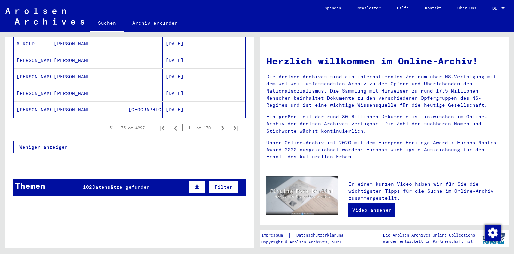
click at [186, 124] on input "*" at bounding box center [189, 127] width 14 height 7
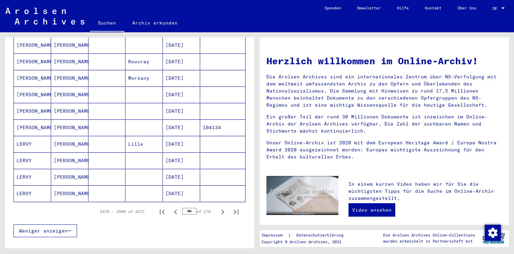
scroll to position [354, 0]
click at [221, 209] on icon "Next page" at bounding box center [222, 211] width 3 height 5
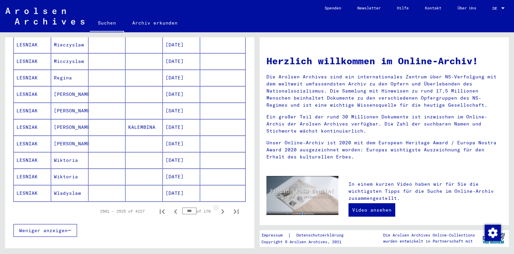
click at [221, 209] on icon "Next page" at bounding box center [222, 211] width 3 height 5
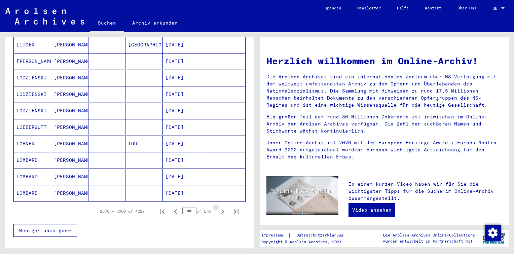
click at [221, 209] on icon "Next page" at bounding box center [222, 211] width 3 height 5
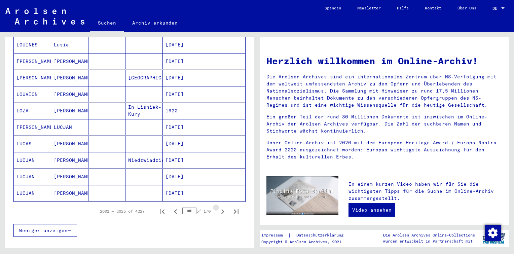
click at [221, 209] on icon "Next page" at bounding box center [222, 211] width 3 height 5
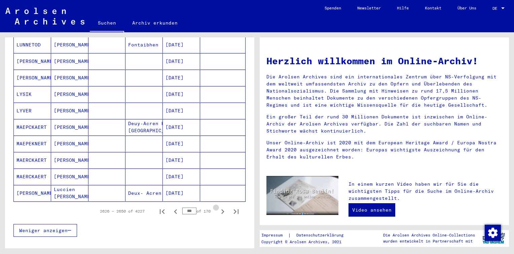
click at [221, 209] on icon "Next page" at bounding box center [222, 211] width 3 height 5
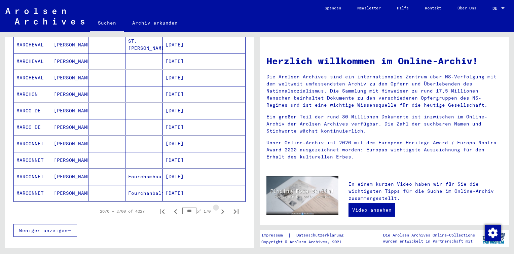
click at [221, 209] on icon "Next page" at bounding box center [222, 211] width 3 height 5
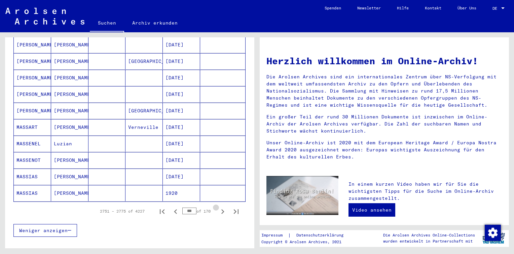
click at [221, 209] on icon "Next page" at bounding box center [222, 211] width 3 height 5
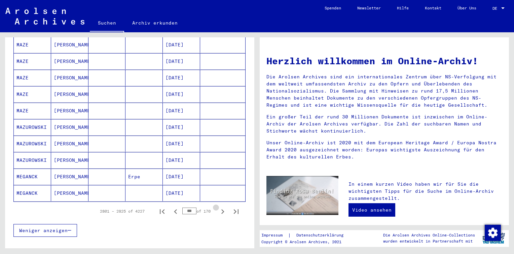
click at [221, 209] on icon "Next page" at bounding box center [222, 211] width 3 height 5
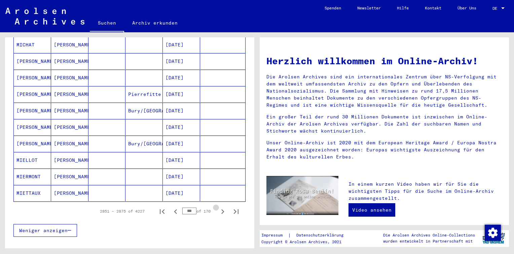
click at [221, 209] on icon "Next page" at bounding box center [222, 211] width 3 height 5
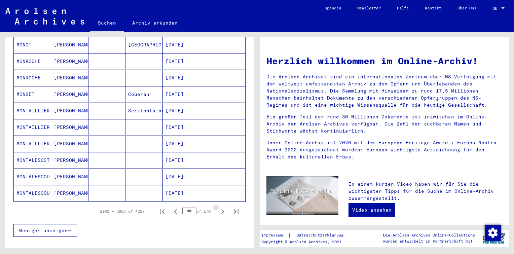
click at [221, 209] on icon "Next page" at bounding box center [222, 211] width 3 height 5
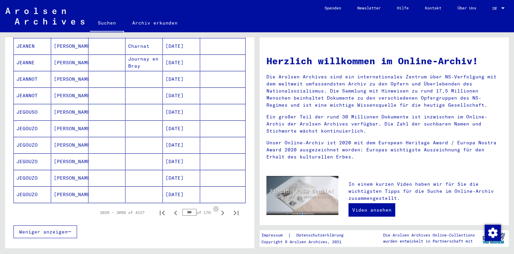
scroll to position [355, 0]
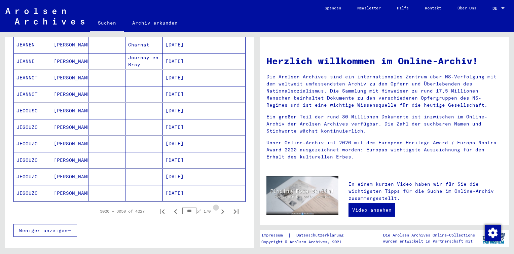
click at [221, 209] on icon "Next page" at bounding box center [222, 211] width 3 height 5
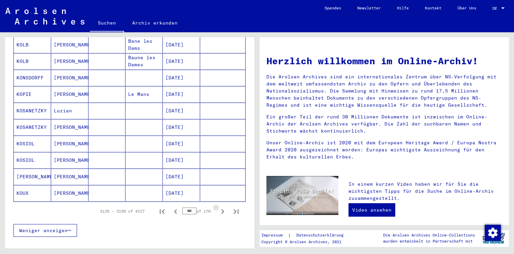
click at [221, 209] on icon "Next page" at bounding box center [222, 211] width 3 height 5
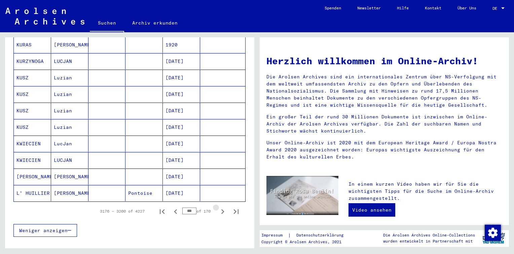
click at [221, 209] on icon "Next page" at bounding box center [222, 211] width 3 height 5
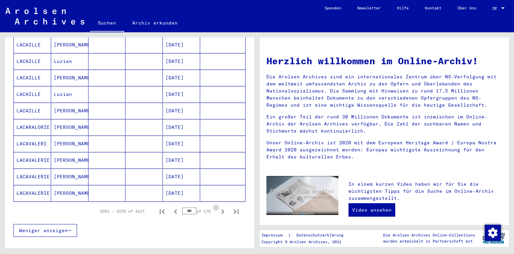
click at [221, 209] on icon "Next page" at bounding box center [222, 211] width 3 height 5
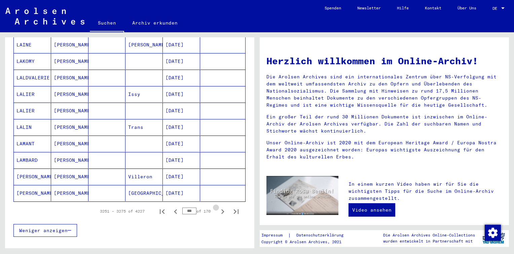
click at [221, 209] on icon "Next page" at bounding box center [222, 211] width 3 height 5
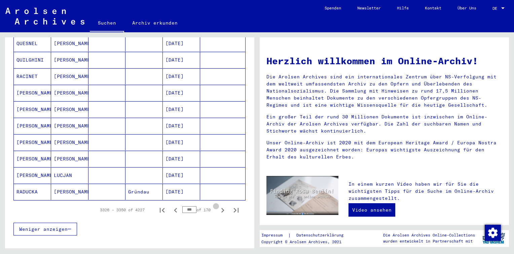
scroll to position [354, 0]
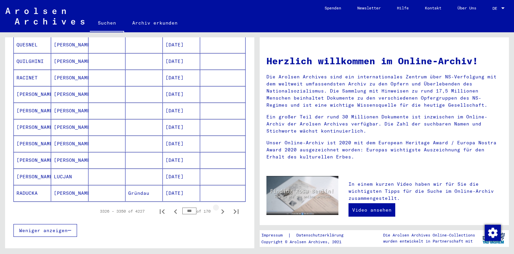
click at [221, 209] on icon "Next page" at bounding box center [222, 211] width 3 height 5
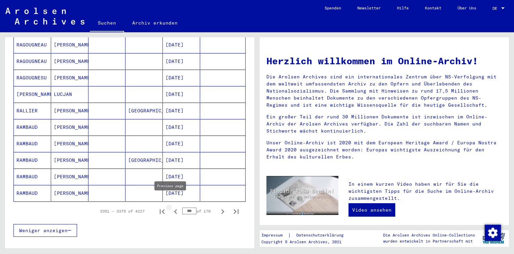
click at [171, 207] on icon "Previous page" at bounding box center [175, 211] width 9 height 9
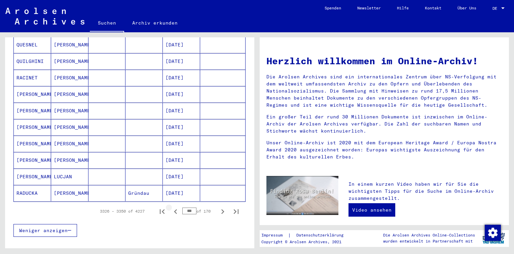
click at [171, 207] on icon "Previous page" at bounding box center [175, 211] width 9 height 9
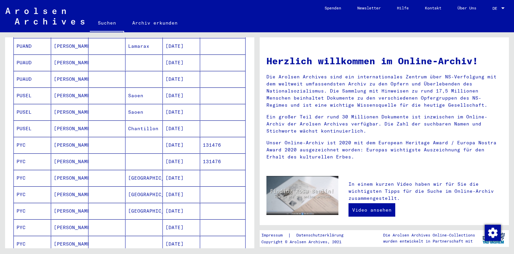
scroll to position [291, 0]
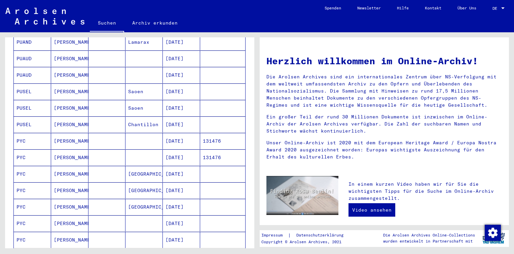
click at [136, 133] on mat-cell at bounding box center [143, 141] width 37 height 16
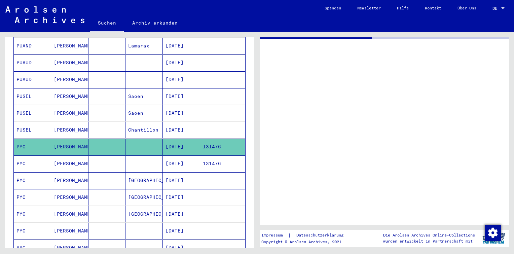
scroll to position [294, 0]
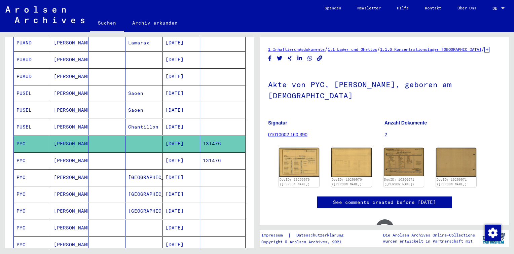
click at [141, 157] on mat-cell at bounding box center [143, 160] width 37 height 16
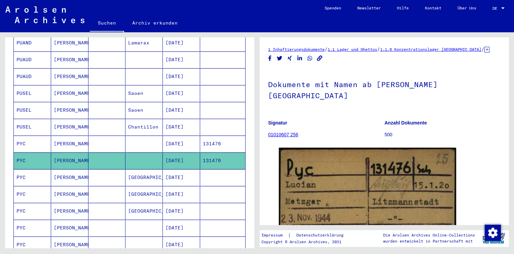
click at [142, 190] on mat-cell "[GEOGRAPHIC_DATA]" at bounding box center [143, 194] width 37 height 16
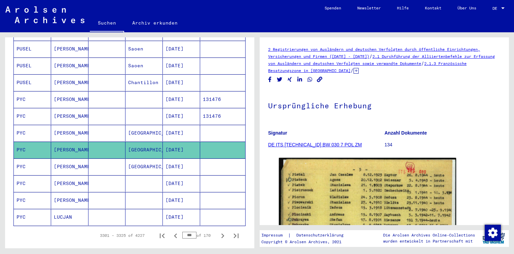
scroll to position [339, 0]
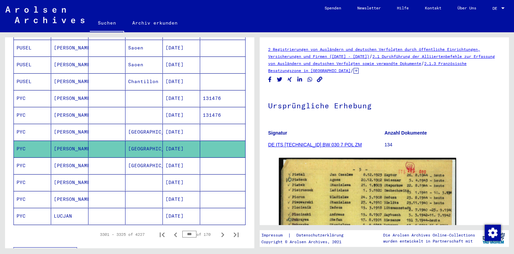
click at [141, 174] on mat-cell at bounding box center [143, 182] width 37 height 16
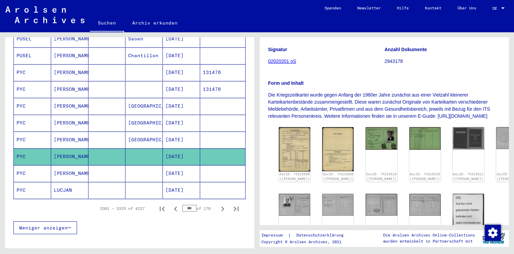
scroll to position [156, 0]
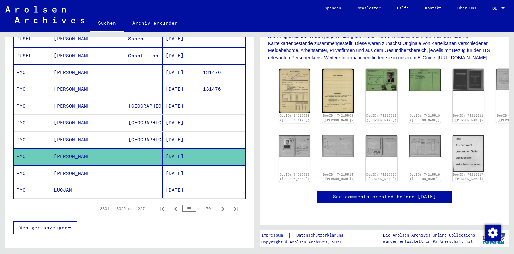
click at [200, 165] on mat-cell at bounding box center [222, 173] width 45 height 16
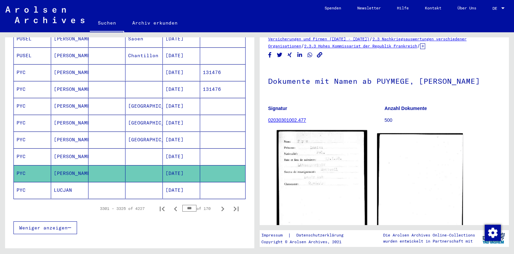
click at [317, 159] on img at bounding box center [322, 191] width 90 height 123
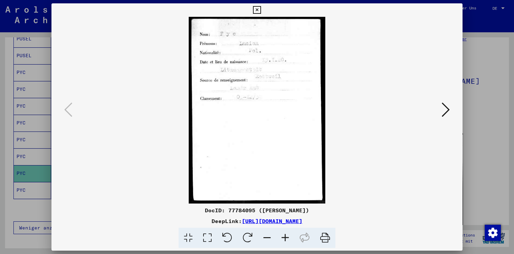
click at [286, 237] on icon at bounding box center [285, 238] width 18 height 21
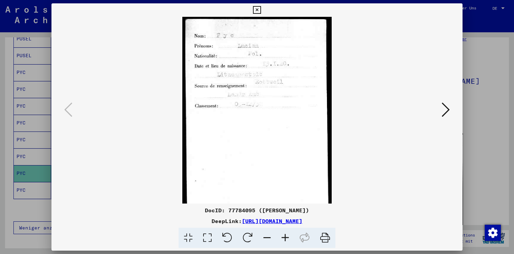
click at [286, 237] on icon at bounding box center [285, 238] width 18 height 21
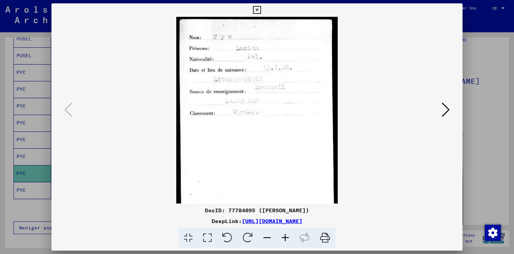
click at [286, 237] on icon at bounding box center [285, 238] width 18 height 21
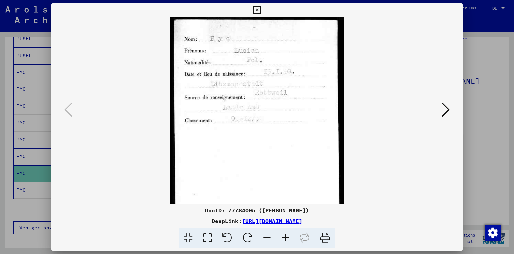
click at [286, 237] on icon at bounding box center [285, 238] width 18 height 21
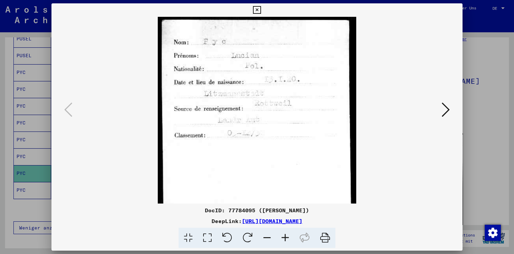
click at [286, 237] on icon at bounding box center [285, 238] width 18 height 21
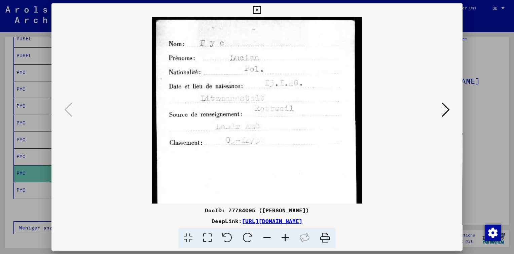
click at [286, 237] on icon at bounding box center [285, 238] width 18 height 21
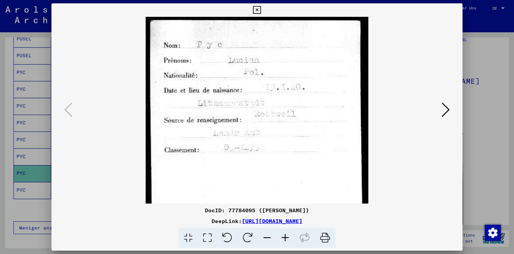
drag, startPoint x: 305, startPoint y: 211, endPoint x: 233, endPoint y: 208, distance: 72.0
click at [233, 208] on div "DocID: 77784095 ([PERSON_NAME])" at bounding box center [256, 210] width 411 height 8
copy div "77784095 ([PERSON_NAME])"
click at [445, 112] on icon at bounding box center [446, 110] width 8 height 16
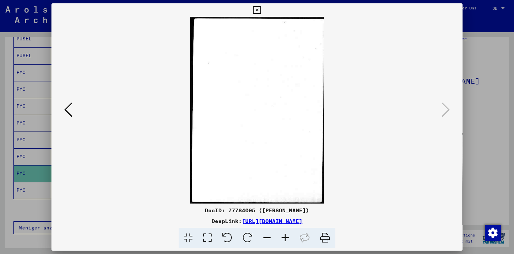
click at [258, 14] on button at bounding box center [257, 9] width 12 height 13
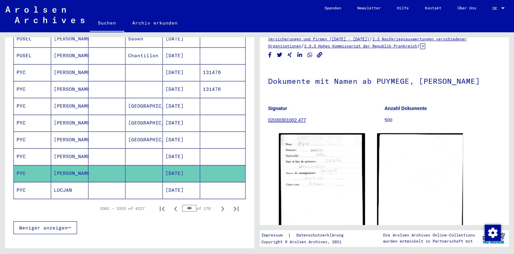
click at [189, 182] on mat-cell "[DATE]" at bounding box center [181, 190] width 37 height 16
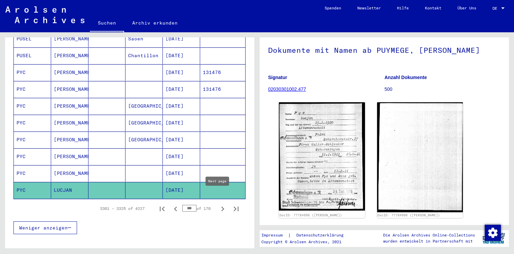
click at [221, 206] on icon "Next page" at bounding box center [222, 208] width 3 height 5
type input "***"
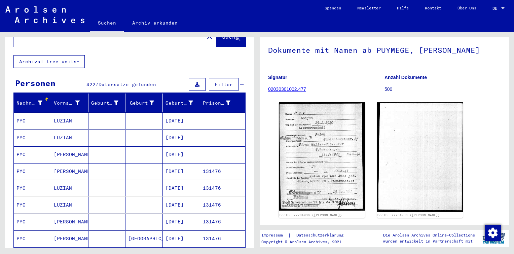
scroll to position [30, 0]
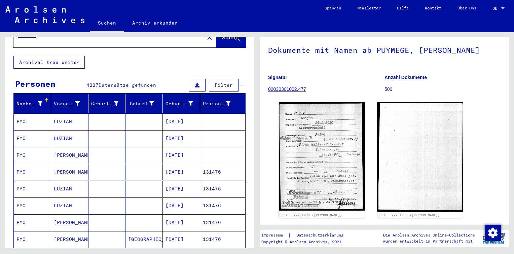
click at [171, 113] on mat-cell "[DATE]" at bounding box center [181, 121] width 37 height 16
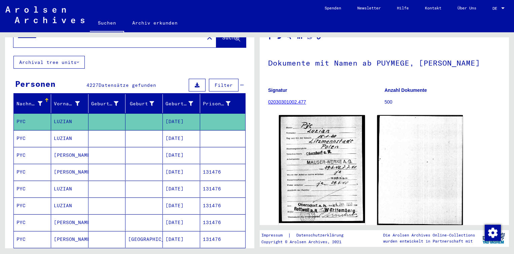
click at [207, 136] on mat-cell at bounding box center [222, 138] width 45 height 16
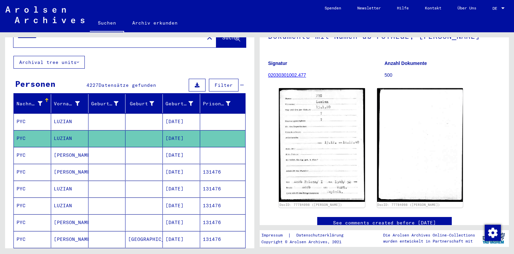
scroll to position [63, 0]
click at [223, 147] on mat-cell at bounding box center [222, 155] width 45 height 16
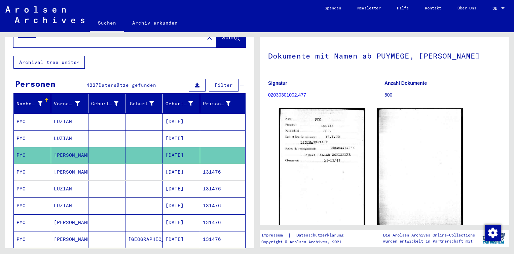
click at [229, 164] on mat-cell "131476" at bounding box center [222, 172] width 45 height 16
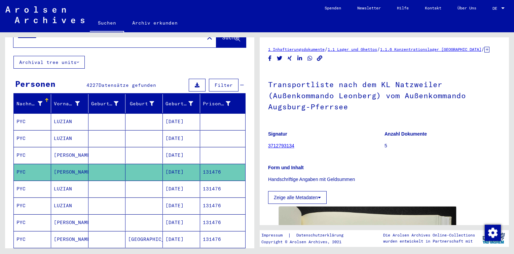
click at [208, 187] on mat-cell "131476" at bounding box center [222, 189] width 45 height 16
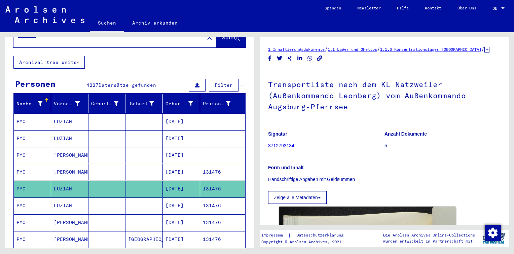
click at [207, 202] on mat-cell "131476" at bounding box center [222, 205] width 45 height 16
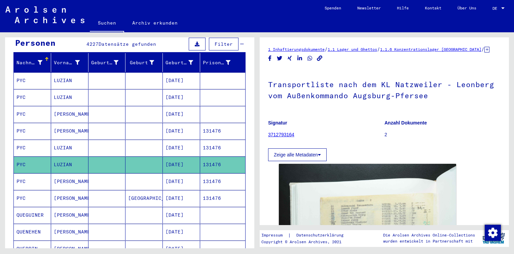
scroll to position [70, 0]
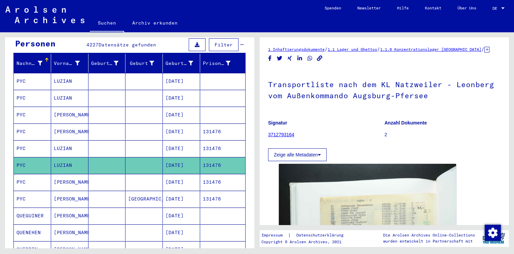
click at [200, 176] on mat-cell "131476" at bounding box center [222, 182] width 45 height 16
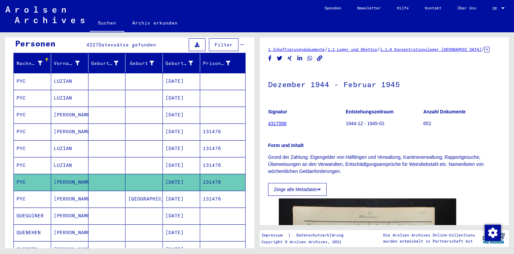
click at [200, 192] on mat-cell "131476" at bounding box center [222, 199] width 45 height 16
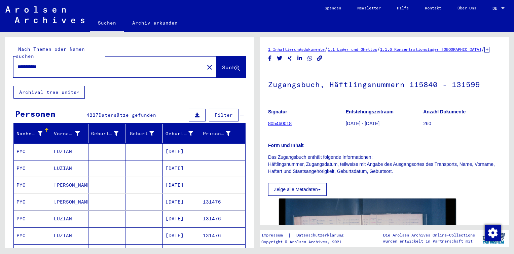
click at [34, 63] on input "**********" at bounding box center [108, 66] width 183 height 7
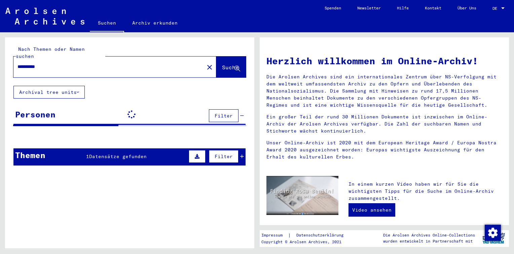
click at [34, 63] on input "**********" at bounding box center [106, 66] width 179 height 7
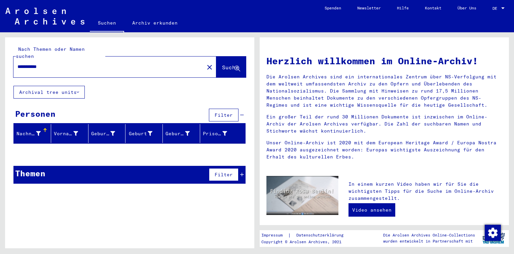
type input "**********"
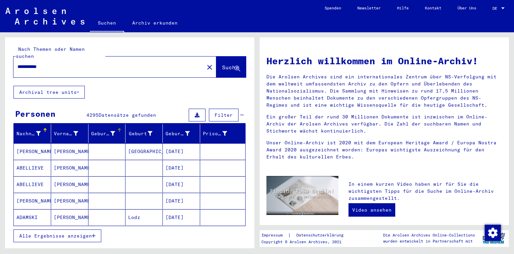
scroll to position [8, 0]
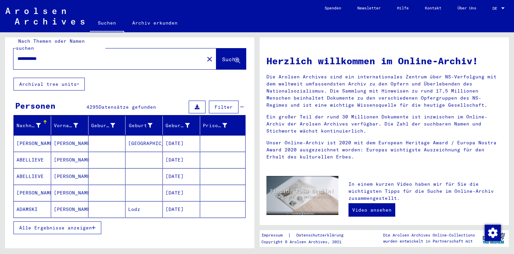
click at [78, 225] on span "Alle Ergebnisse anzeigen" at bounding box center [55, 228] width 73 height 6
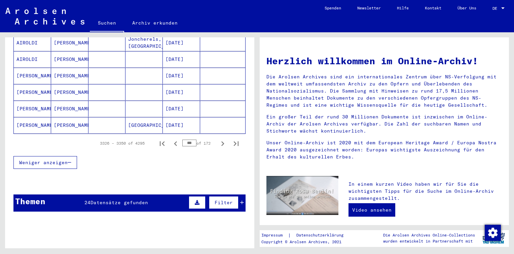
scroll to position [424, 0]
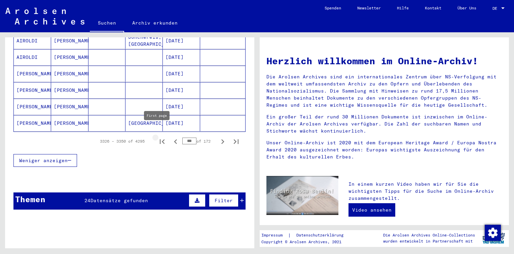
click at [161, 137] on icon "First page" at bounding box center [161, 141] width 9 height 9
click at [188, 138] on input "*" at bounding box center [189, 141] width 14 height 7
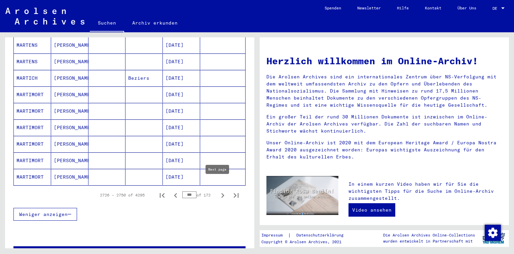
click at [219, 191] on icon "Next page" at bounding box center [222, 195] width 9 height 9
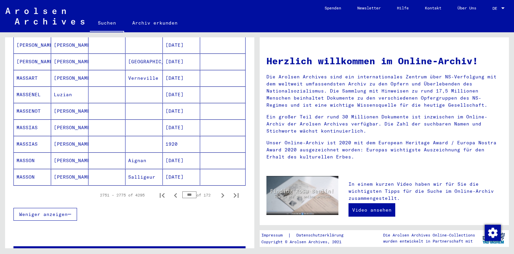
click at [219, 191] on icon "Next page" at bounding box center [222, 195] width 9 height 9
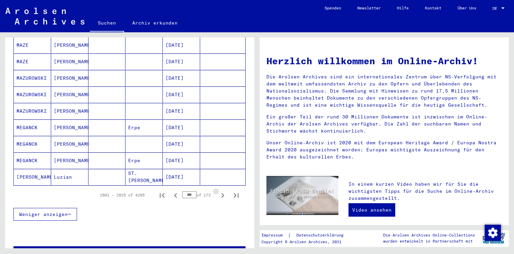
click at [219, 191] on icon "Next page" at bounding box center [222, 195] width 9 height 9
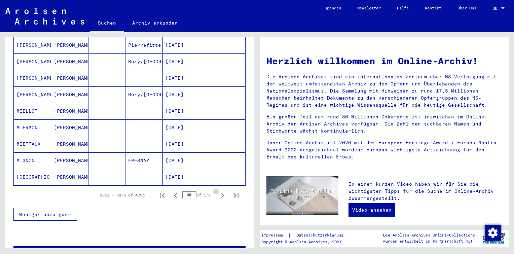
click at [219, 191] on icon "Next page" at bounding box center [222, 195] width 9 height 9
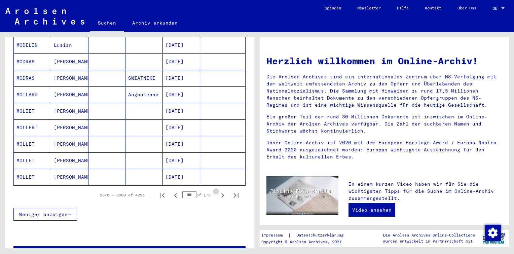
click at [219, 191] on icon "Next page" at bounding box center [222, 195] width 9 height 9
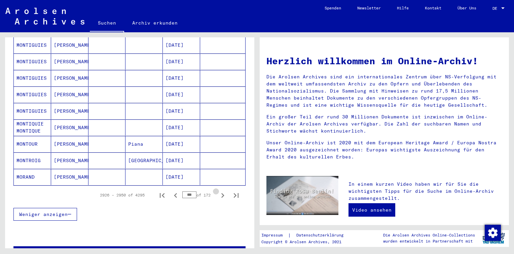
click at [219, 191] on icon "Next page" at bounding box center [222, 195] width 9 height 9
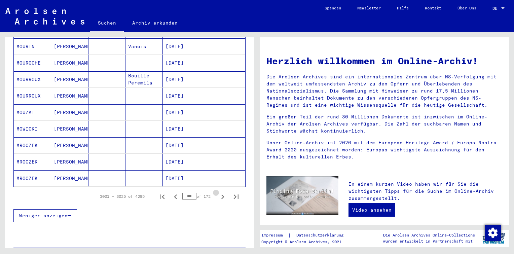
click at [219, 192] on icon "Next page" at bounding box center [222, 196] width 9 height 9
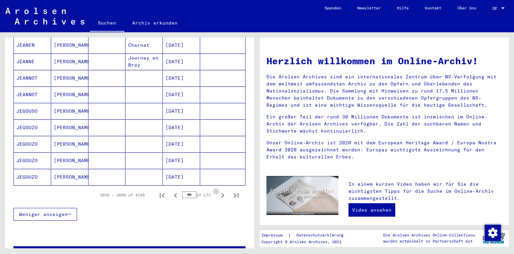
click at [219, 191] on icon "Next page" at bounding box center [222, 195] width 9 height 9
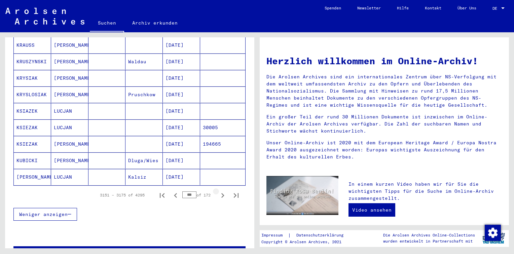
click at [219, 191] on icon "Next page" at bounding box center [222, 195] width 9 height 9
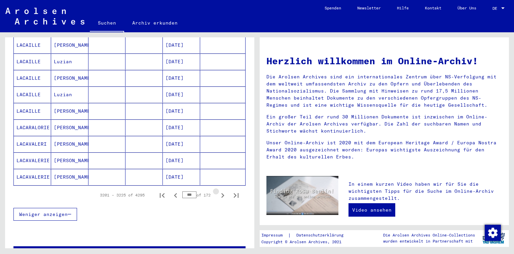
click at [219, 191] on icon "Next page" at bounding box center [222, 195] width 9 height 9
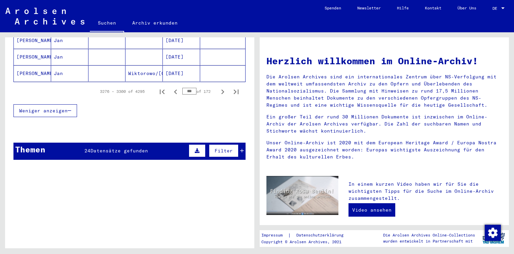
scroll to position [487, 0]
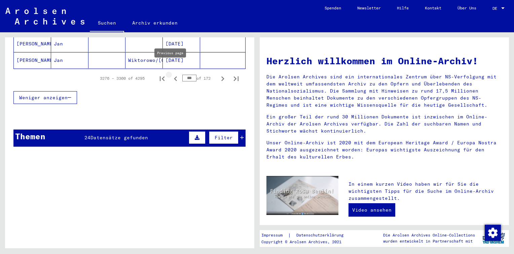
click at [171, 74] on icon "Previous page" at bounding box center [175, 78] width 9 height 9
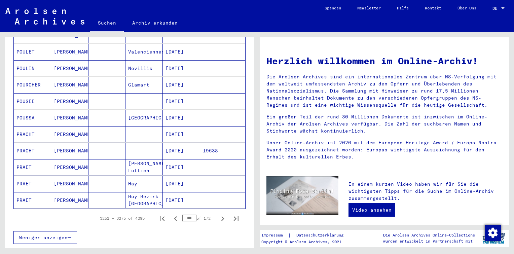
scroll to position [346, 0]
click at [174, 217] on icon "Previous page" at bounding box center [175, 219] width 3 height 5
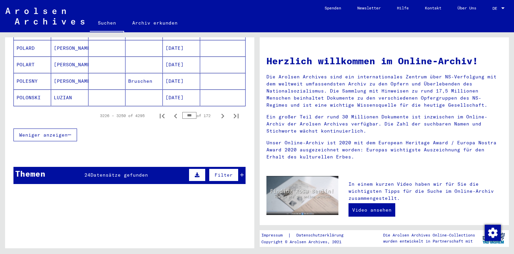
scroll to position [473, 0]
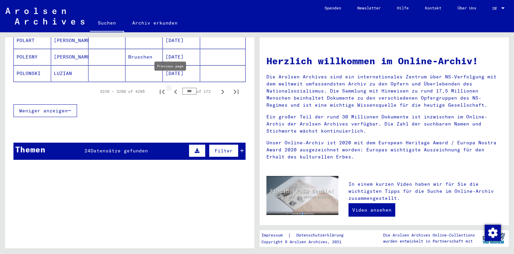
click at [174, 89] on icon "Previous page" at bounding box center [175, 91] width 3 height 5
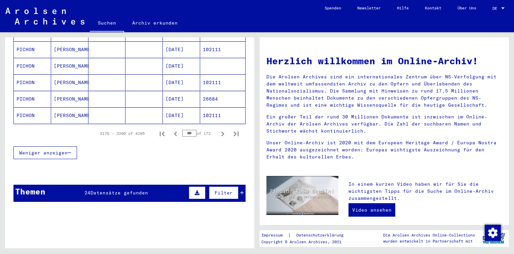
scroll to position [432, 0]
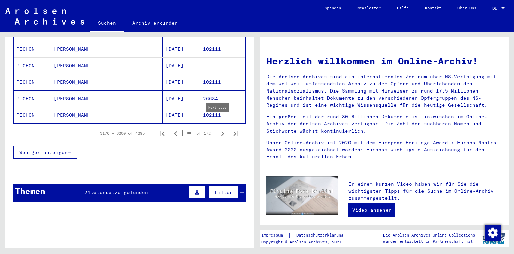
click at [218, 129] on icon "Next page" at bounding box center [222, 133] width 9 height 9
type input "***"
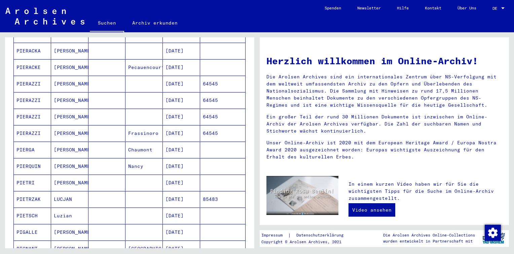
scroll to position [200, 0]
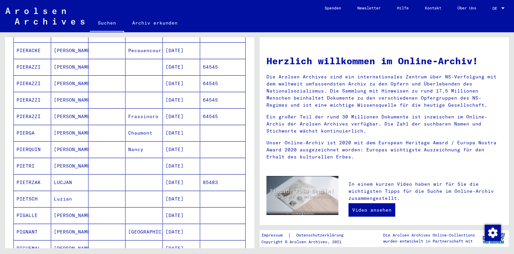
click at [130, 191] on mat-cell at bounding box center [143, 199] width 37 height 16
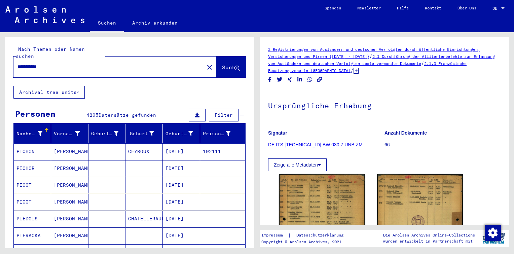
click at [34, 63] on input "**********" at bounding box center [108, 66] width 183 height 7
type input "**********"
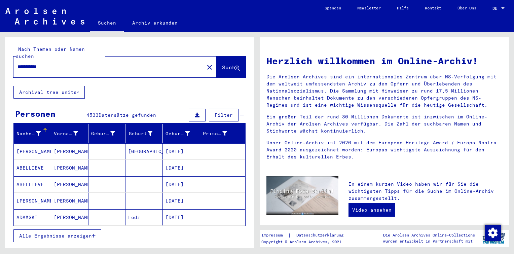
click at [81, 233] on span "Alle Ergebnisse anzeigen" at bounding box center [55, 236] width 73 height 6
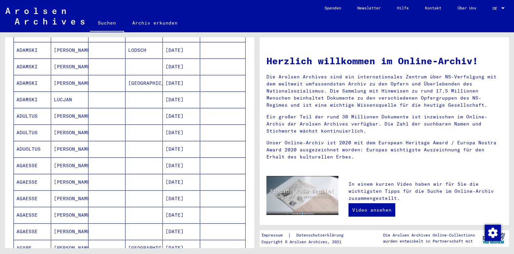
scroll to position [344, 0]
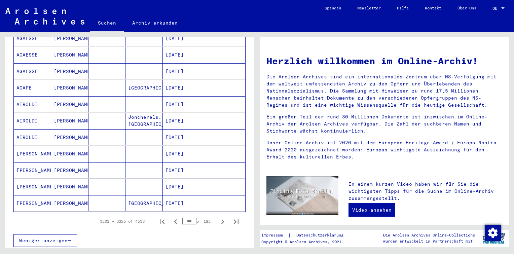
click at [187, 218] on input "***" at bounding box center [189, 221] width 14 height 7
click at [157, 217] on icon "First page" at bounding box center [161, 221] width 9 height 9
click at [184, 218] on input "*" at bounding box center [189, 221] width 14 height 7
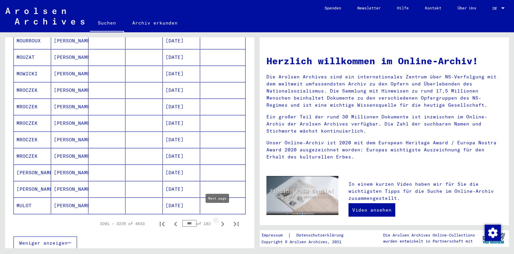
click at [218, 219] on icon "Next page" at bounding box center [222, 223] width 9 height 9
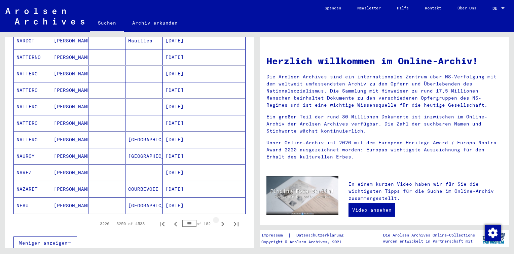
click at [218, 219] on icon "Next page" at bounding box center [222, 223] width 9 height 9
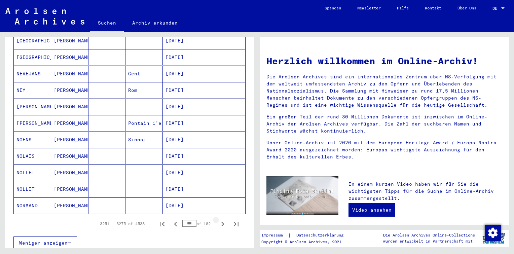
click at [218, 219] on icon "Next page" at bounding box center [222, 223] width 9 height 9
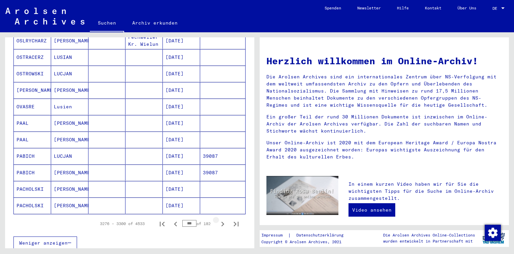
click at [218, 219] on icon "Next page" at bounding box center [222, 223] width 9 height 9
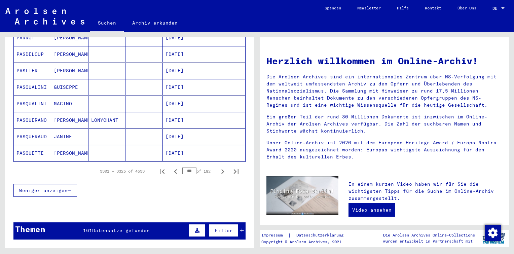
scroll to position [394, 0]
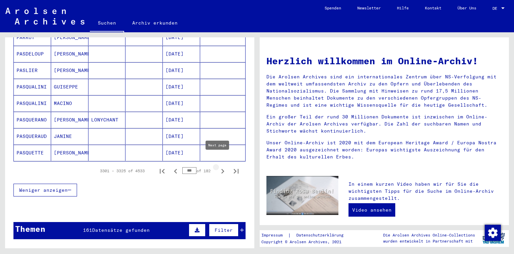
click at [218, 166] on icon "Next page" at bounding box center [222, 170] width 9 height 9
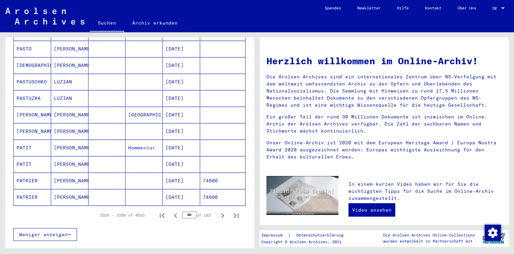
scroll to position [350, 0]
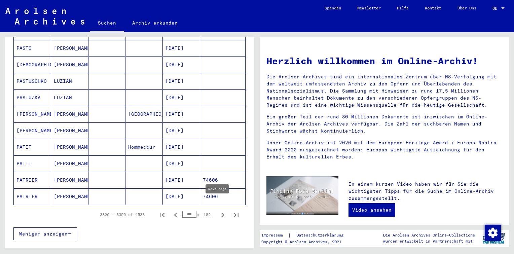
click at [218, 210] on icon "Next page" at bounding box center [222, 214] width 9 height 9
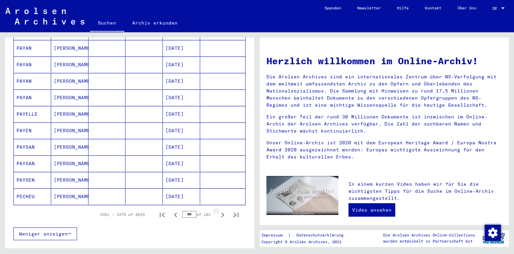
click at [218, 210] on icon "Next page" at bounding box center [222, 214] width 9 height 9
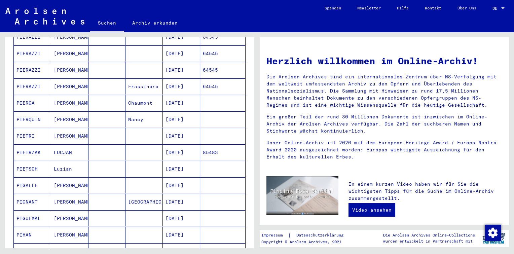
scroll to position [114, 0]
click at [111, 161] on mat-cell at bounding box center [106, 169] width 37 height 16
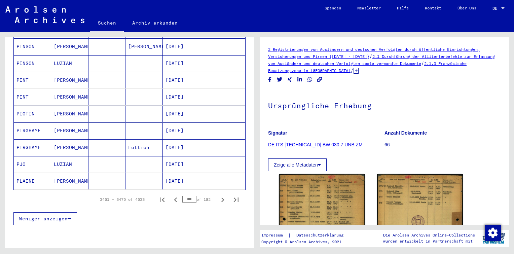
scroll to position [380, 0]
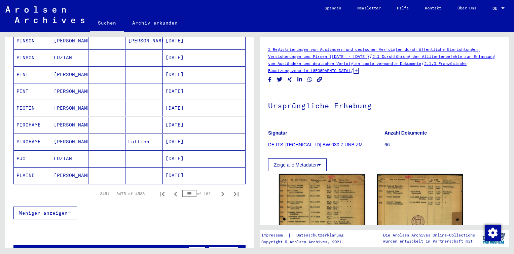
click at [168, 153] on mat-cell "[DATE]" at bounding box center [181, 158] width 37 height 16
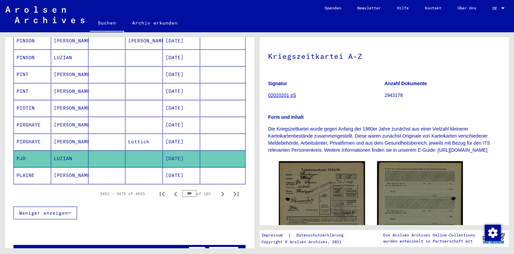
scroll to position [66, 0]
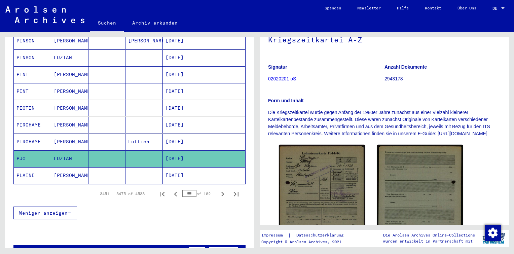
click at [335, 163] on img at bounding box center [322, 206] width 86 height 122
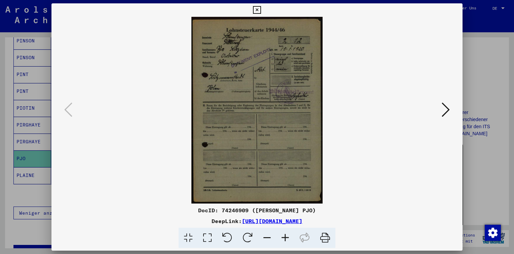
click at [257, 12] on icon at bounding box center [257, 10] width 8 height 8
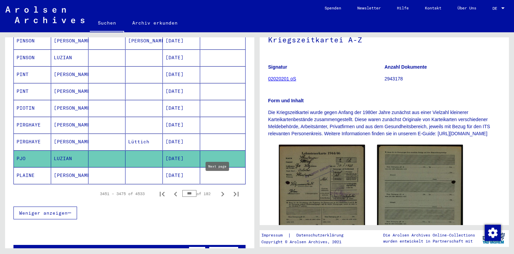
click at [218, 189] on icon "Next page" at bounding box center [222, 193] width 9 height 9
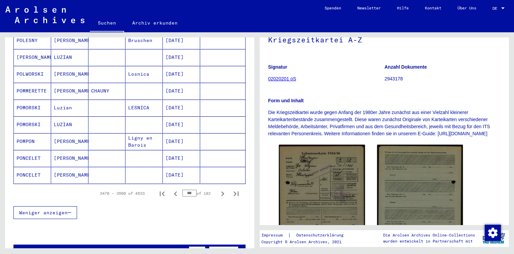
scroll to position [381, 0]
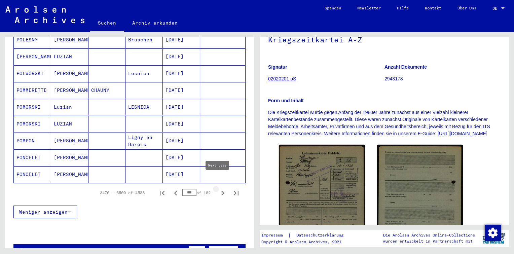
click at [218, 188] on icon "Next page" at bounding box center [222, 192] width 9 height 9
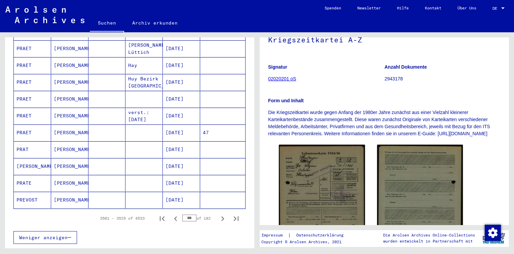
scroll to position [355, 0]
click at [218, 214] on icon "Next page" at bounding box center [222, 218] width 9 height 9
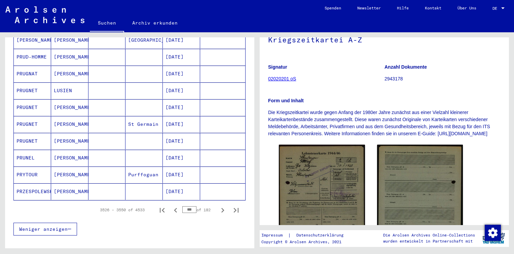
scroll to position [397, 0]
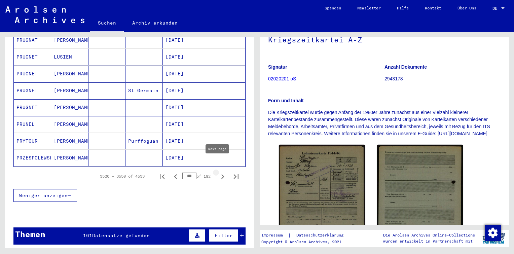
click at [221, 174] on icon "Next page" at bounding box center [222, 176] width 3 height 5
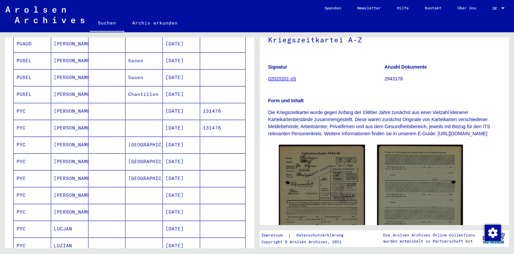
scroll to position [209, 0]
click at [158, 139] on mat-cell "[GEOGRAPHIC_DATA]" at bounding box center [143, 144] width 37 height 16
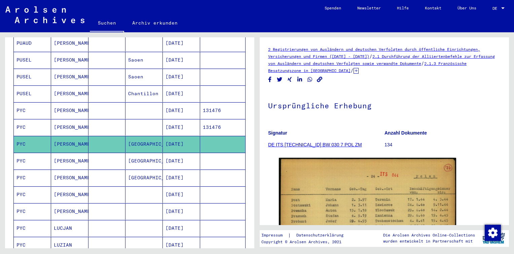
click at [176, 153] on mat-cell "[DATE]" at bounding box center [181, 161] width 37 height 16
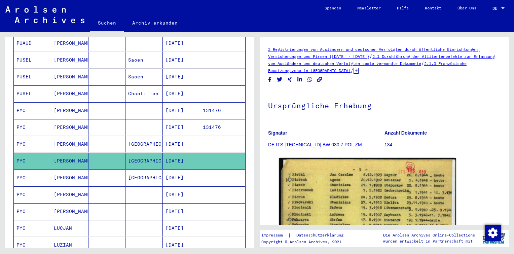
click at [194, 169] on mat-cell "[DATE]" at bounding box center [181, 177] width 37 height 16
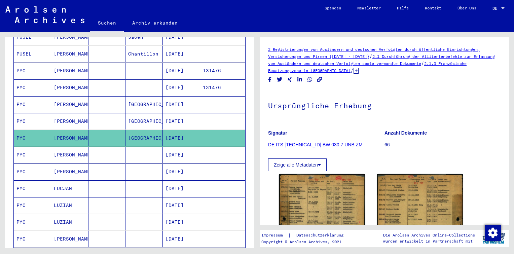
scroll to position [249, 0]
click at [180, 147] on mat-cell "[DATE]" at bounding box center [181, 155] width 37 height 16
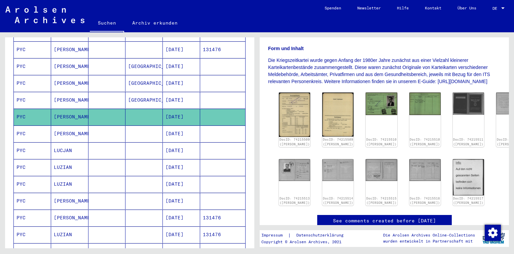
scroll to position [118, 0]
click at [189, 125] on mat-cell "[DATE]" at bounding box center [181, 133] width 37 height 16
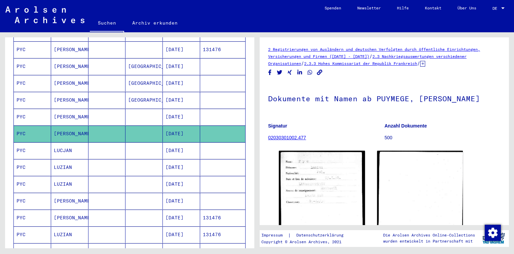
click at [188, 147] on mat-cell "[DATE]" at bounding box center [181, 150] width 37 height 16
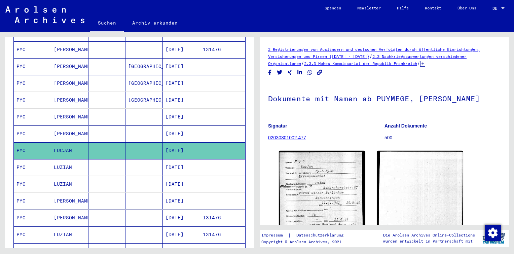
click at [182, 148] on mat-cell "[DATE]" at bounding box center [181, 150] width 37 height 16
click at [183, 159] on mat-cell "[DATE]" at bounding box center [181, 167] width 37 height 16
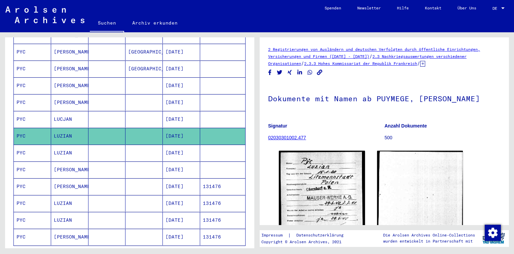
scroll to position [321, 0]
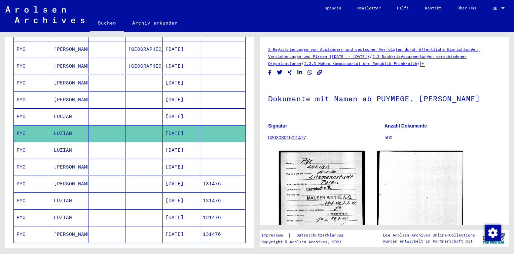
click at [168, 142] on mat-cell "[DATE]" at bounding box center [181, 150] width 37 height 16
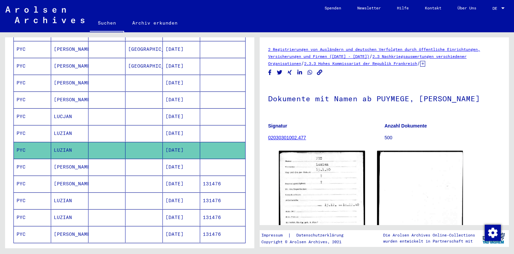
click at [172, 164] on mat-cell "[DATE]" at bounding box center [181, 167] width 37 height 16
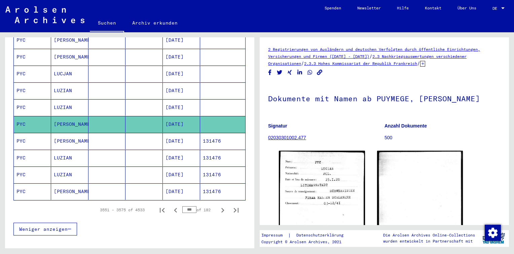
scroll to position [364, 0]
click at [171, 99] on mat-cell "[DATE]" at bounding box center [181, 107] width 37 height 16
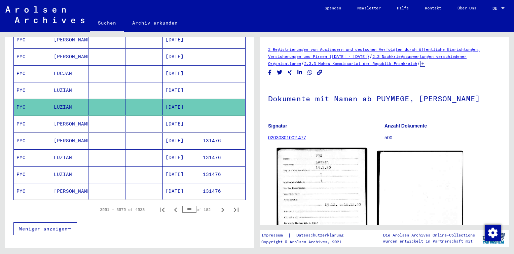
click at [313, 170] on img at bounding box center [322, 207] width 90 height 119
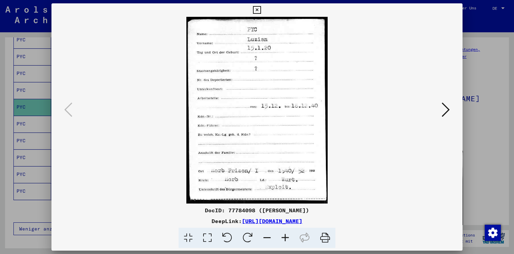
click at [258, 10] on icon at bounding box center [257, 10] width 8 height 8
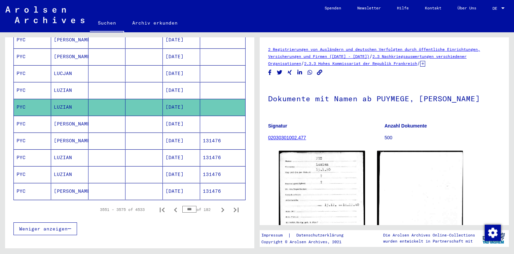
scroll to position [393, 0]
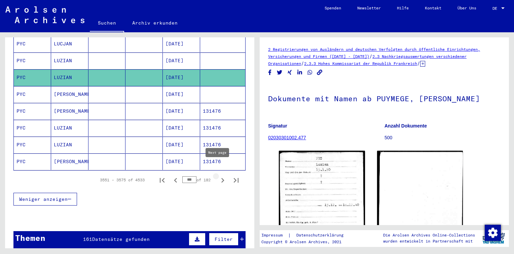
click at [218, 176] on icon "Next page" at bounding box center [222, 180] width 9 height 9
type input "***"
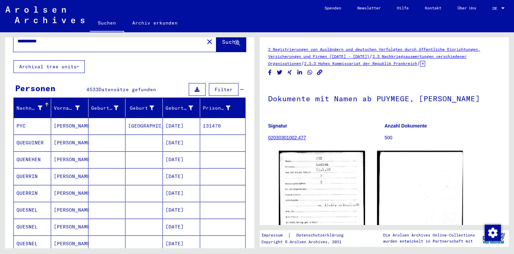
scroll to position [14, 0]
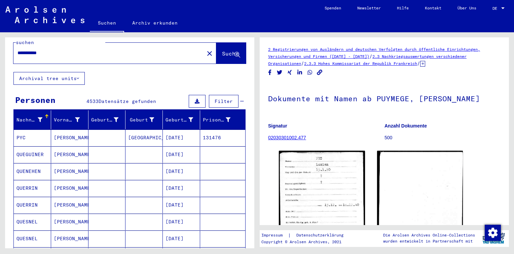
click at [152, 130] on mat-cell "[GEOGRAPHIC_DATA]" at bounding box center [143, 137] width 37 height 16
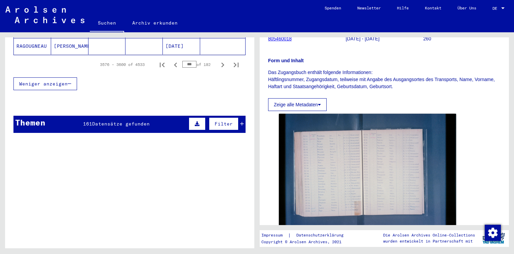
scroll to position [511, 0]
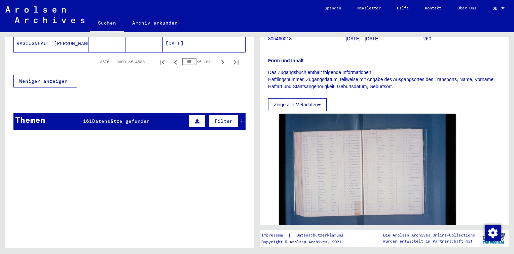
click at [130, 118] on span "Datensätze gefunden" at bounding box center [121, 121] width 58 height 6
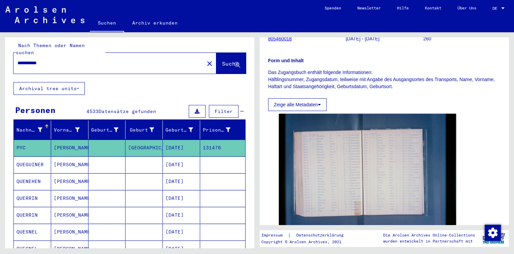
scroll to position [0, 0]
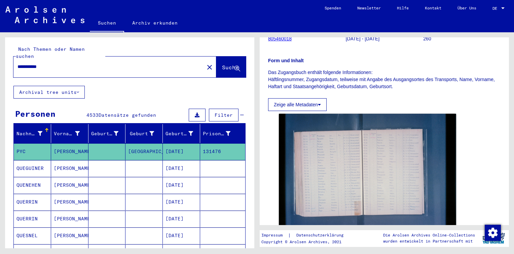
click at [110, 59] on div "**********" at bounding box center [106, 66] width 187 height 15
click at [80, 63] on input "**********" at bounding box center [108, 66] width 183 height 7
type input "**********"
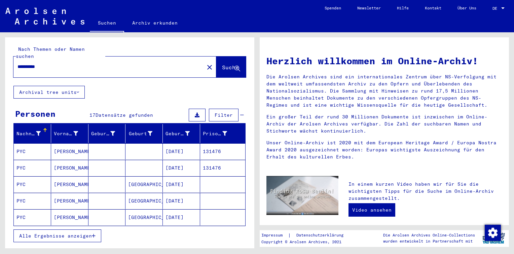
click at [81, 226] on div "Alle Ergebnisse anzeigen" at bounding box center [129, 236] width 232 height 20
click at [94, 209] on mat-cell at bounding box center [106, 217] width 37 height 16
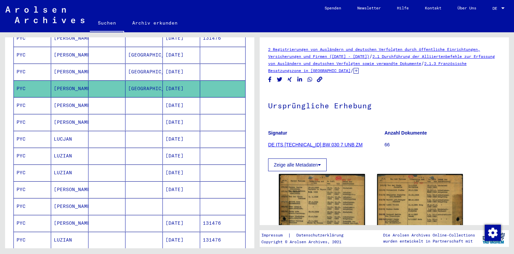
scroll to position [136, 0]
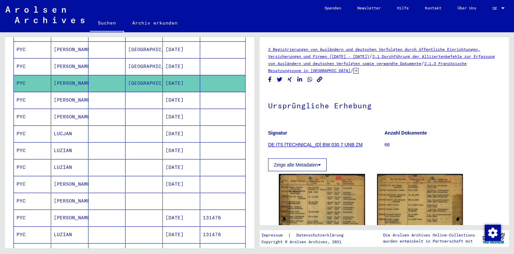
click at [132, 193] on mat-cell at bounding box center [143, 201] width 37 height 16
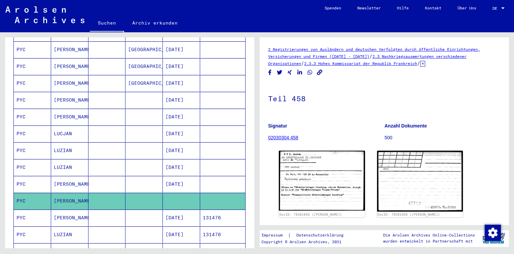
click at [425, 63] on icon at bounding box center [422, 64] width 5 height 6
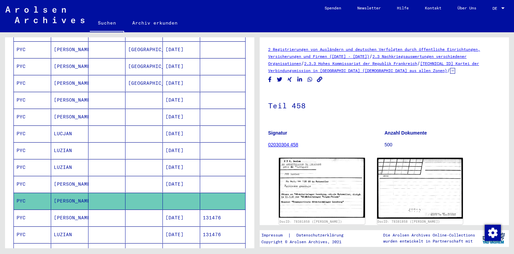
click at [285, 145] on link "02030304 458" at bounding box center [283, 144] width 30 height 5
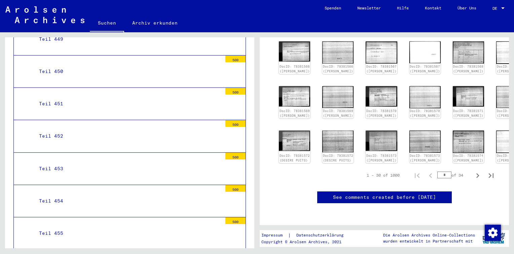
scroll to position [213, 0]
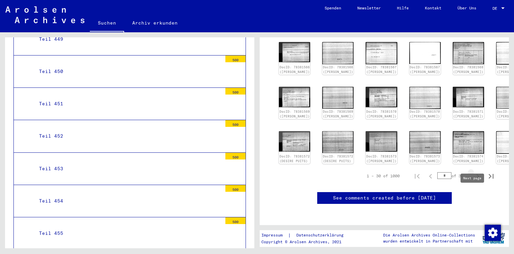
click at [473, 181] on icon "Next page" at bounding box center [477, 175] width 9 height 9
type input "*"
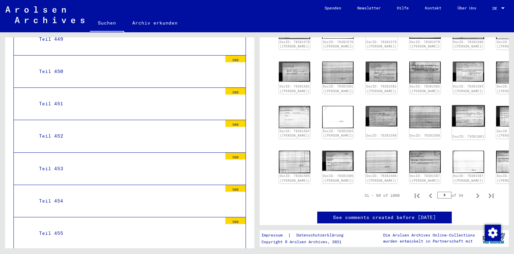
scroll to position [205, 0]
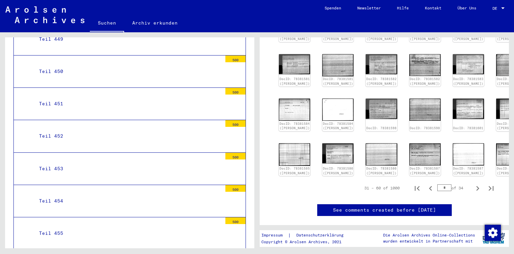
click at [439, 191] on input "*" at bounding box center [444, 187] width 14 height 7
type input "**"
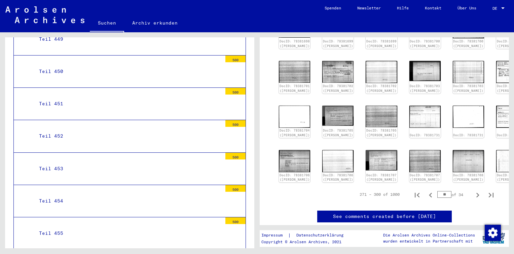
scroll to position [218, 0]
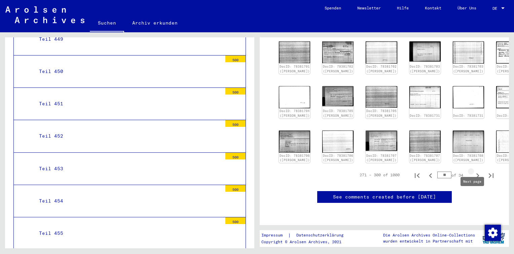
click at [473, 180] on icon "Next page" at bounding box center [477, 175] width 9 height 9
type input "**"
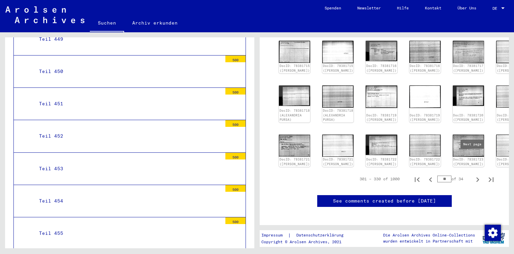
click at [497, 159] on link "DocID: 78381723 (STANISLAW PUSANS)" at bounding box center [512, 161] width 30 height 8
